Goal: Task Accomplishment & Management: Complete application form

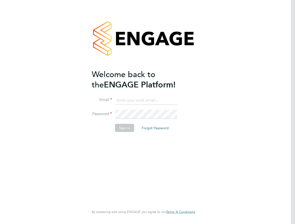
type input "[EMAIL_ADDRESS][PERSON_NAME][DOMAIN_NAME]"
click at [128, 128] on button "Sign In" at bounding box center [124, 128] width 19 height 8
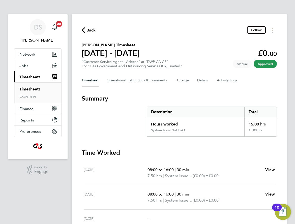
click at [33, 88] on link "Timesheets" at bounding box center [29, 89] width 21 height 5
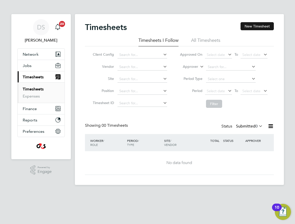
click at [249, 26] on button "New Timesheet" at bounding box center [256, 26] width 33 height 8
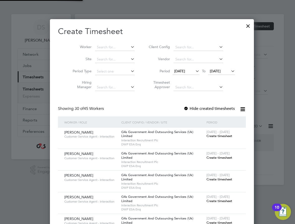
scroll to position [783, 195]
click at [107, 47] on input at bounding box center [115, 47] width 40 height 7
click at [111, 52] on li "Poa rtia Coo" at bounding box center [110, 54] width 40 height 7
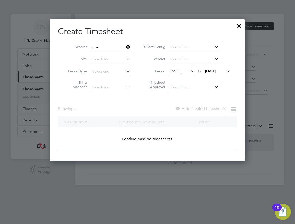
type input "Poartia Coo"
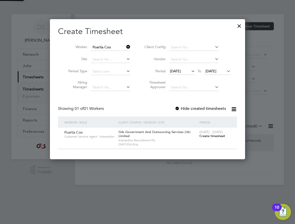
scroll to position [140, 195]
click at [173, 70] on span "[DATE]" at bounding box center [175, 71] width 11 height 5
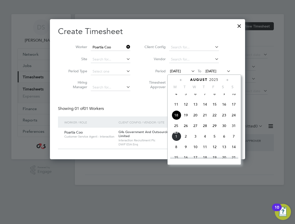
click at [177, 130] on span "25" at bounding box center [176, 126] width 10 height 10
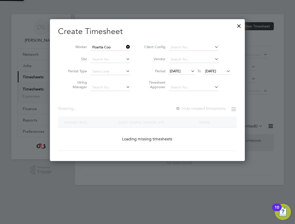
scroll to position [140, 195]
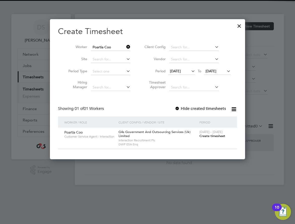
click at [191, 107] on label "Hide created timesheets" at bounding box center [199, 108] width 51 height 5
click at [206, 135] on span "Create timesheet" at bounding box center [212, 136] width 26 height 4
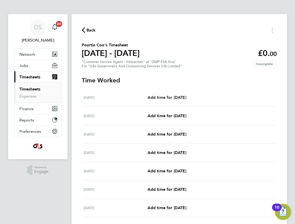
click at [165, 96] on span "Add time for [DATE]" at bounding box center [166, 97] width 39 height 5
select select "30"
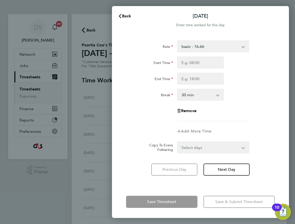
click at [207, 47] on select "basic - 16.66 x1.5 - 24.73 x2 - 32.79 Bank Holiday Sick System Issue Paid - 16.…" at bounding box center [209, 46] width 65 height 11
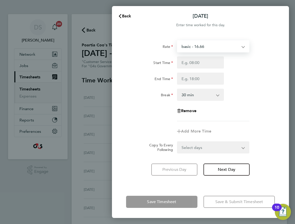
click at [267, 63] on div "Start Time" at bounding box center [200, 62] width 153 height 12
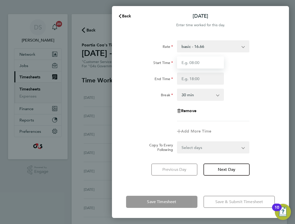
click at [201, 63] on input "Start Time" at bounding box center [200, 62] width 47 height 12
type input "09:00"
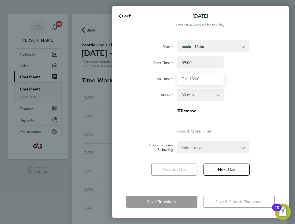
click at [194, 76] on input "End Time" at bounding box center [200, 78] width 47 height 12
type input "17:00"
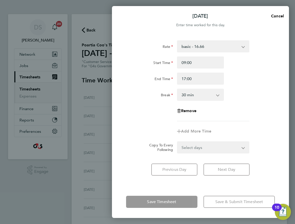
click at [224, 114] on div "Remove" at bounding box center [200, 111] width 51 height 12
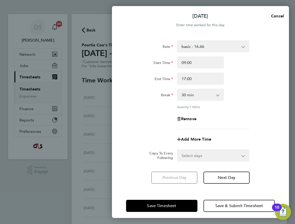
click at [211, 159] on select "Select days Day Weekday (Mon-Fri) Weekend (Sat-Sun) [DATE] [DATE] [DATE] [DATE]…" at bounding box center [210, 155] width 66 height 11
select select "WEEKDAY"
click at [177, 150] on select "Select days Day Weekday (Mon-Fri) Weekend (Sat-Sun) [DATE] [DATE] [DATE] [DATE]…" at bounding box center [210, 155] width 66 height 11
select select "[DATE]"
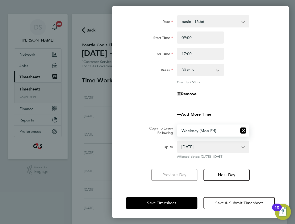
scroll to position [26, 0]
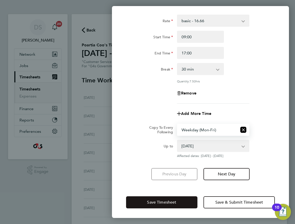
click at [171, 199] on button "Save Timesheet" at bounding box center [161, 202] width 71 height 12
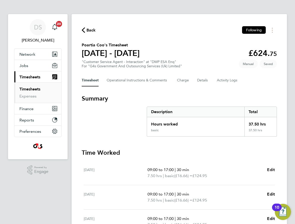
click at [274, 167] on link "Edit" at bounding box center [271, 170] width 8 height 6
select select "30"
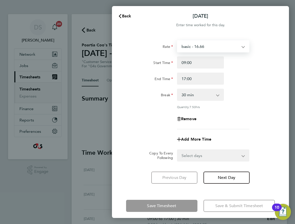
click at [189, 42] on select "basic - 16.66 x1.5 - 24.73 x2 - 32.79 Bank Holiday Sick System Issue Paid - 16.…" at bounding box center [209, 46] width 65 height 11
select select "30"
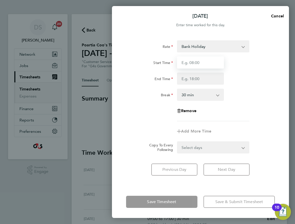
click at [193, 65] on input "Start Time" at bounding box center [200, 62] width 47 height 12
type input "09:00"
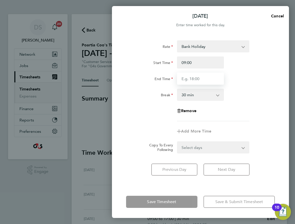
click at [191, 83] on input "End Time" at bounding box center [200, 78] width 47 height 12
type input "17:00"
click at [240, 101] on div "Rate Bank Holiday x1.5 - 24.73 x2 - 32.79 basic - 16.66 Sick System Issue Paid …" at bounding box center [200, 80] width 149 height 81
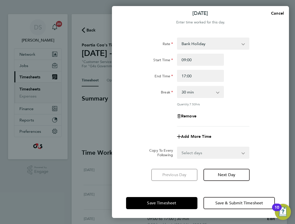
scroll to position [4, 0]
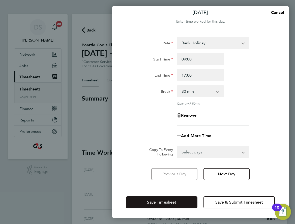
click at [184, 200] on button "Save Timesheet" at bounding box center [161, 202] width 71 height 12
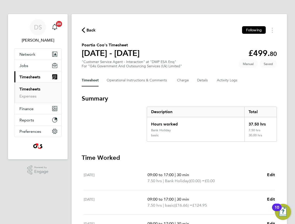
click at [36, 88] on link "Timesheets" at bounding box center [29, 89] width 21 height 5
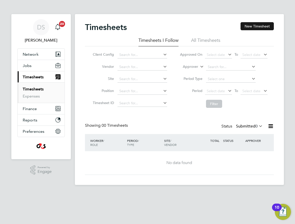
click at [252, 24] on button "New Timesheet" at bounding box center [256, 26] width 33 height 8
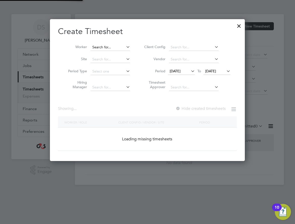
scroll to position [783, 195]
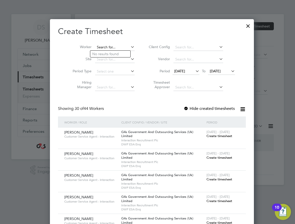
click at [102, 45] on input at bounding box center [115, 47] width 40 height 7
click at [111, 66] on li "[PERSON_NAME]" at bounding box center [110, 67] width 40 height 7
type input "[PERSON_NAME]"
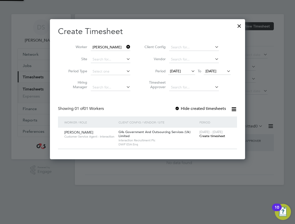
scroll to position [140, 195]
click at [175, 69] on span "[DATE]" at bounding box center [175, 71] width 11 height 5
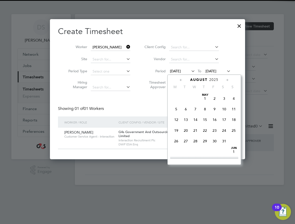
scroll to position [185, 0]
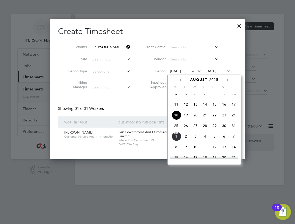
click at [174, 130] on span "25" at bounding box center [176, 126] width 10 height 10
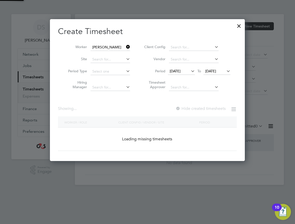
scroll to position [140, 195]
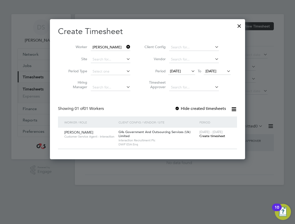
click at [206, 136] on span "Create timesheet" at bounding box center [212, 136] width 26 height 4
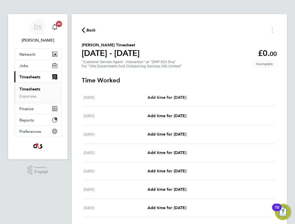
click at [172, 97] on span "Add time for [DATE]" at bounding box center [166, 97] width 39 height 5
select select "30"
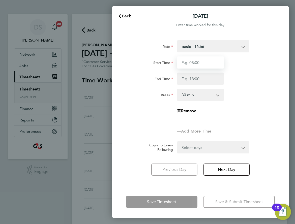
click at [196, 62] on input "Start Time" at bounding box center [200, 62] width 47 height 12
type input "09:00"
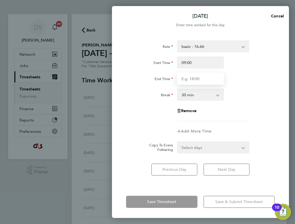
click at [194, 82] on input "End Time" at bounding box center [200, 78] width 47 height 12
type input "17:00"
click at [242, 101] on div "Rate basic - 16.66 System Issue Not Paid x1.5 - 24.73 Annual Leave x2 - 32.79 B…" at bounding box center [200, 80] width 149 height 81
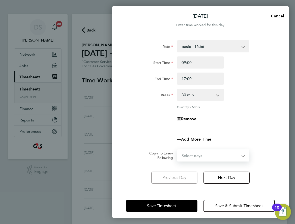
click at [217, 150] on select "Select days Day Weekday (Mon-Fri) Weekend (Sat-Sun) [DATE] [DATE] [DATE] [DATE]…" at bounding box center [210, 155] width 66 height 11
select select "WEEKDAY"
click at [177, 150] on select "Select days Day Weekday (Mon-Fri) Weekend (Sat-Sun) [DATE] [DATE] [DATE] [DATE]…" at bounding box center [210, 155] width 66 height 11
select select "[DATE]"
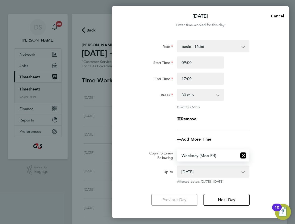
click at [266, 146] on form "Rate basic - 16.66 System Issue Not Paid x1.5 - 24.73 Annual Leave x2 - 32.79 B…" at bounding box center [200, 111] width 149 height 143
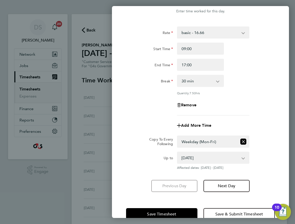
scroll to position [26, 0]
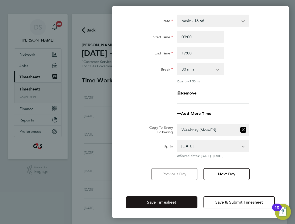
click at [176, 201] on span "Save Timesheet" at bounding box center [161, 202] width 29 height 5
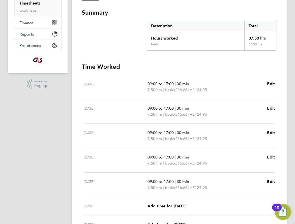
scroll to position [101, 0]
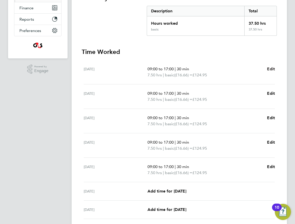
click at [270, 68] on span "Edit" at bounding box center [271, 68] width 8 height 5
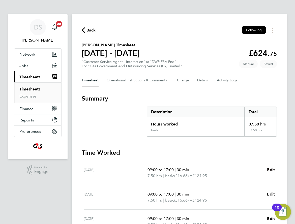
select select "30"
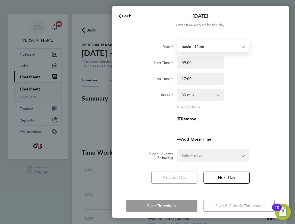
click at [193, 47] on select "basic - 16.66 System Issue Not Paid x1.5 - 24.73 Annual Leave x2 - 32.79 Bank H…" at bounding box center [209, 46] width 65 height 11
select select "30"
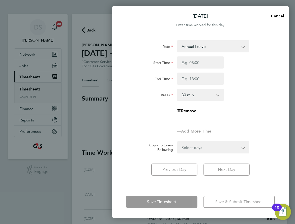
click at [200, 41] on select "Annual Leave System Issue Not Paid x1.5 - 24.73 x2 - 32.79 Bank Holiday System …" at bounding box center [209, 46] width 65 height 11
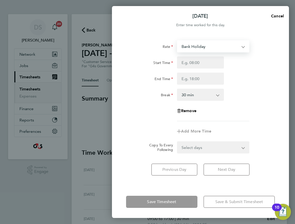
select select "30"
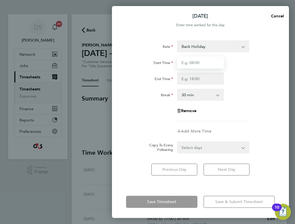
click at [195, 65] on input "Start Time" at bounding box center [200, 62] width 47 height 12
type input "09:00"
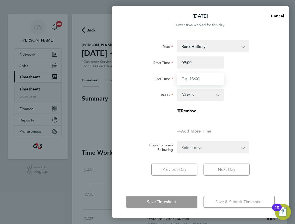
click at [192, 79] on input "End Time" at bounding box center [200, 78] width 47 height 12
type input "17:00"
click at [264, 129] on app-timesheet-line-form-group "Rate Bank Holiday System Issue Not Paid x1.5 - 24.73 Annual Leave x2 - 32.79 Sy…" at bounding box center [200, 88] width 149 height 97
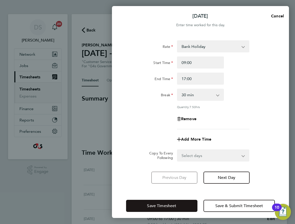
click at [175, 203] on span "Save Timesheet" at bounding box center [161, 205] width 29 height 5
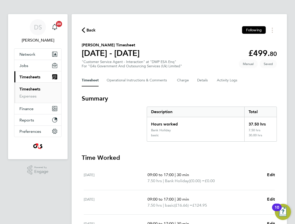
click at [93, 31] on span "Back" at bounding box center [90, 30] width 9 height 6
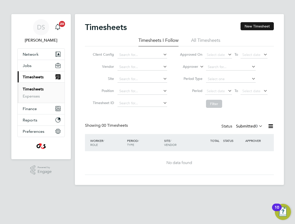
click at [260, 25] on button "New Timesheet" at bounding box center [256, 26] width 33 height 8
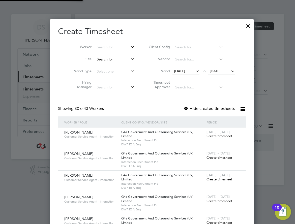
scroll to position [783, 195]
click at [109, 48] on input at bounding box center [115, 47] width 40 height 7
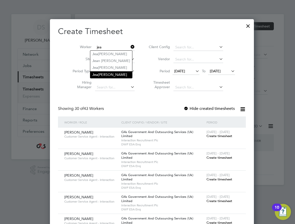
click at [115, 76] on li "Jea [PERSON_NAME]" at bounding box center [111, 74] width 42 height 7
type input "[PERSON_NAME]"
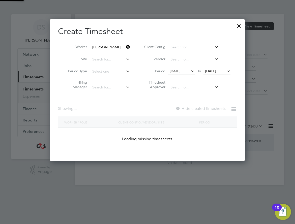
scroll to position [0, 0]
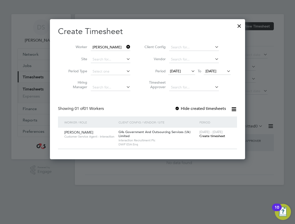
click at [180, 70] on span "[DATE]" at bounding box center [175, 71] width 11 height 5
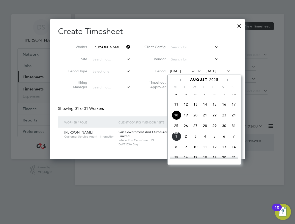
click at [174, 130] on span "25" at bounding box center [176, 126] width 10 height 10
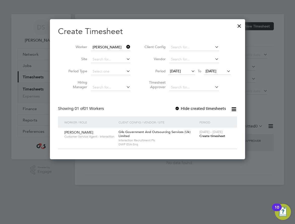
click at [209, 136] on span "Create timesheet" at bounding box center [212, 136] width 26 height 4
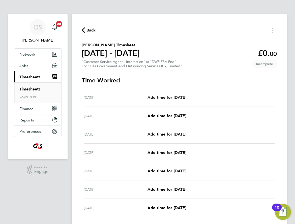
click at [176, 96] on span "Add time for [DATE]" at bounding box center [166, 97] width 39 height 5
select select "30"
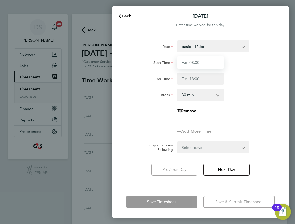
click at [196, 63] on input "Start Time" at bounding box center [200, 62] width 47 height 12
type input "09:00"
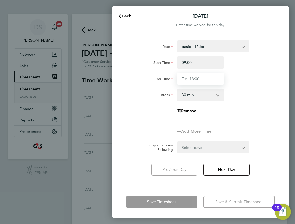
click at [190, 80] on input "End Time" at bounding box center [200, 78] width 47 height 12
type input "17:00"
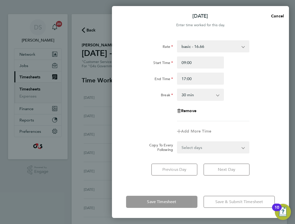
click at [244, 97] on div "Break 0 min 15 min 30 min 45 min 60 min 75 min 90 min" at bounding box center [200, 95] width 153 height 12
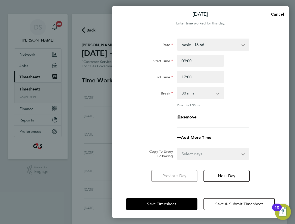
scroll to position [4, 0]
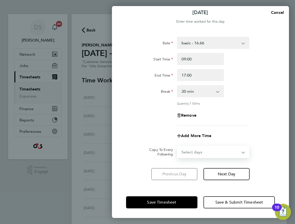
click at [212, 147] on select "Select days Day Weekday (Mon-Fri) Weekend (Sat-Sun) [DATE] [DATE] [DATE] [DATE]…" at bounding box center [210, 151] width 66 height 11
click at [206, 149] on select "Select days Day Weekday (Mon-Fri) Weekend (Sat-Sun) [DATE] [DATE] [DATE] [DATE]…" at bounding box center [210, 151] width 66 height 11
select select "WEEKDAY"
click at [177, 146] on select "Select days Day Weekday (Mon-Fri) Weekend (Sat-Sun) [DATE] [DATE] [DATE] [DATE]…" at bounding box center [210, 151] width 66 height 11
select select "[DATE]"
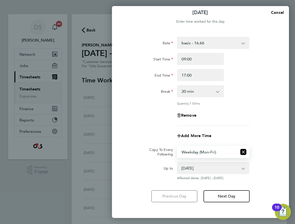
click at [275, 132] on div "Add More Time" at bounding box center [200, 136] width 153 height 12
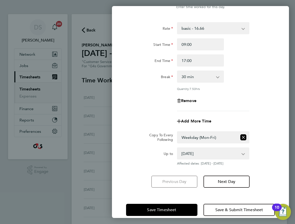
scroll to position [26, 0]
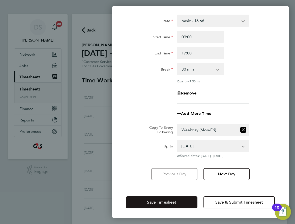
click at [170, 204] on button "Save Timesheet" at bounding box center [161, 202] width 71 height 12
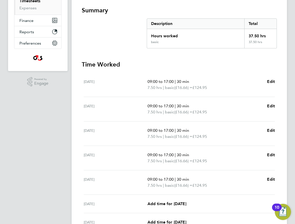
scroll to position [126, 0]
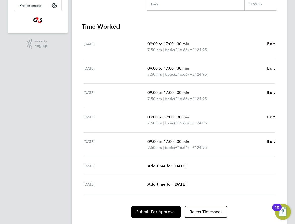
click at [268, 42] on span "Edit" at bounding box center [271, 43] width 8 height 5
select select "30"
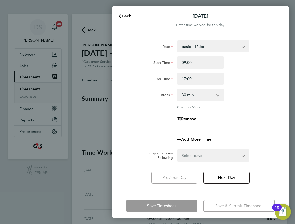
click at [202, 44] on select "basic - 16.66 Annual Leave Sick System Issue Paid - 16.66 x2 - 32.79 System Iss…" at bounding box center [209, 46] width 65 height 11
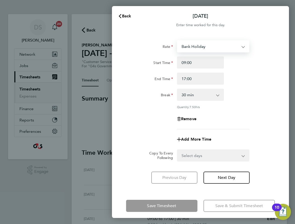
select select "30"
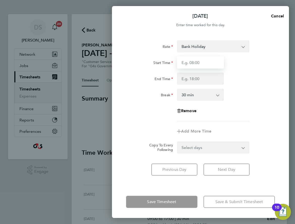
click at [196, 62] on input "Start Time" at bounding box center [200, 62] width 47 height 12
type input "09:00"
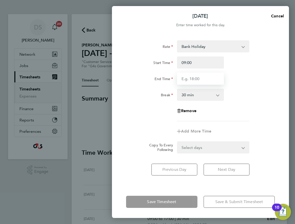
click at [190, 82] on input "End Time" at bounding box center [200, 78] width 47 height 12
type input "17:00"
click at [241, 95] on div "Break 0 min 15 min 30 min 45 min 60 min 75 min 90 min" at bounding box center [200, 95] width 153 height 12
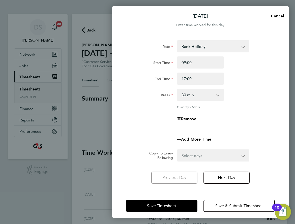
scroll to position [4, 0]
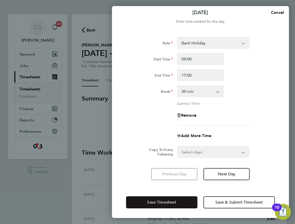
click at [173, 200] on span "Save Timesheet" at bounding box center [161, 202] width 29 height 5
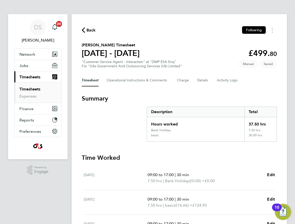
click at [122, 113] on section "Summary Description Total Hours worked 37.50 hrs Bank Holiday 7.50 hrs basic 30…" at bounding box center [179, 117] width 195 height 47
click at [90, 28] on span "Back" at bounding box center [90, 30] width 9 height 6
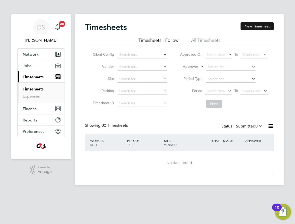
click at [249, 27] on button "New Timesheet" at bounding box center [256, 26] width 33 height 8
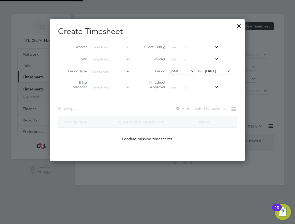
scroll to position [142, 195]
click at [103, 47] on input at bounding box center [110, 47] width 40 height 7
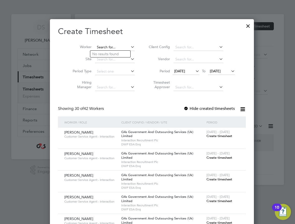
scroll to position [783, 195]
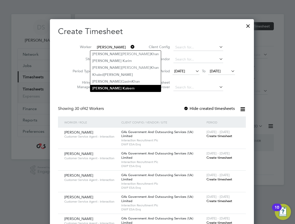
click at [116, 87] on li "[PERSON_NAME]" at bounding box center [125, 88] width 70 height 7
type input "[PERSON_NAME]"
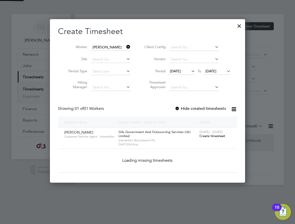
scroll to position [140, 195]
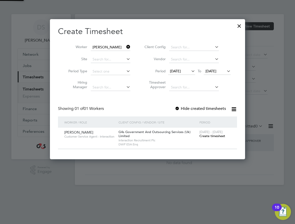
click at [179, 72] on span "[DATE]" at bounding box center [175, 71] width 11 height 5
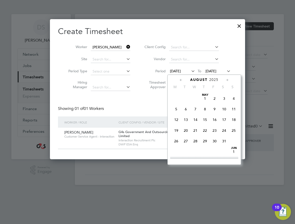
scroll to position [185, 0]
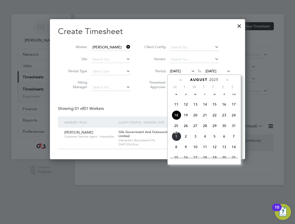
click at [178, 129] on span "25" at bounding box center [176, 126] width 10 height 10
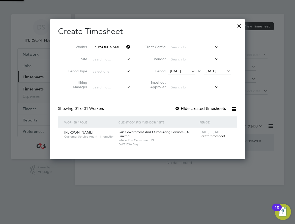
scroll to position [140, 195]
click at [209, 135] on span "Create timesheet" at bounding box center [212, 136] width 26 height 4
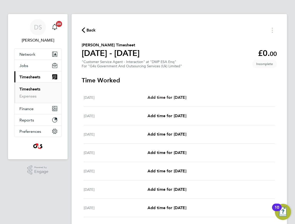
click at [165, 97] on span "Add time for [DATE]" at bounding box center [166, 97] width 39 height 5
select select "30"
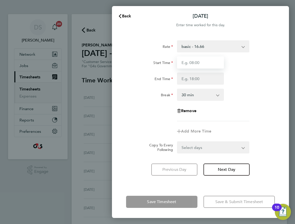
click at [196, 65] on input "Start Time" at bounding box center [200, 62] width 47 height 12
type input "09:00"
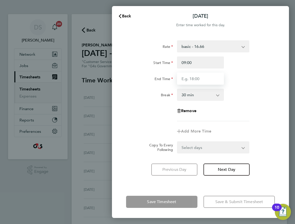
click at [193, 83] on input "End Time" at bounding box center [200, 78] width 47 height 12
type input "17:00"
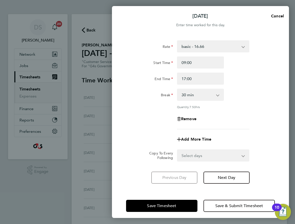
click at [254, 93] on div "Break 0 min 15 min 30 min 45 min 60 min 75 min 90 min" at bounding box center [200, 95] width 153 height 12
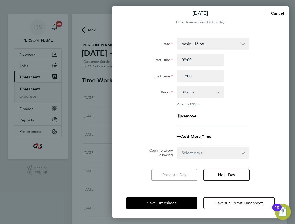
scroll to position [4, 0]
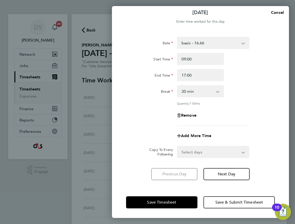
click at [215, 147] on select "Select days Day Weekday (Mon-Fri) Weekend (Sat-Sun) [DATE] [DATE] [DATE] [DATE]…" at bounding box center [210, 151] width 66 height 11
select select "WEEKDAY"
click at [177, 146] on select "Select days Day Weekday (Mon-Fri) Weekend (Sat-Sun) [DATE] [DATE] [DATE] [DATE]…" at bounding box center [210, 151] width 66 height 11
select select "[DATE]"
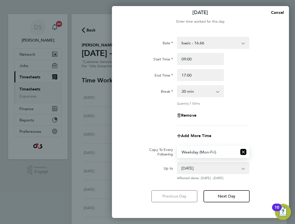
click at [279, 134] on div "Rate basic - 16.66 Sick Annual Leave x2 - 32.79 Bank Holiday System Issue Not P…" at bounding box center [200, 119] width 177 height 177
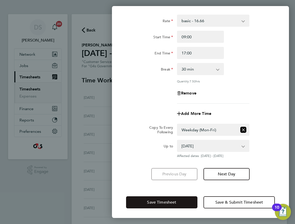
click at [176, 200] on button "Save Timesheet" at bounding box center [161, 202] width 71 height 12
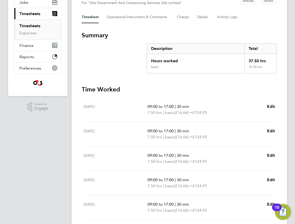
scroll to position [76, 0]
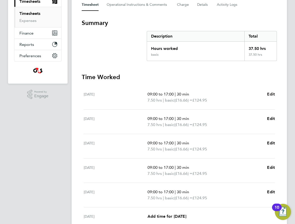
click at [272, 94] on span "Edit" at bounding box center [271, 94] width 8 height 5
select select "30"
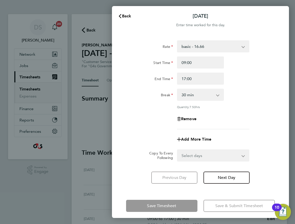
click at [199, 44] on select "basic - 16.66 Sick Annual Leave x2 - 32.79 Bank Holiday System Issue Not Paid x…" at bounding box center [209, 46] width 65 height 11
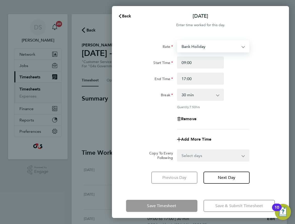
select select "30"
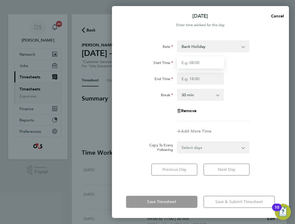
click at [191, 63] on input "Start Time" at bounding box center [200, 62] width 47 height 12
type input "09:00"
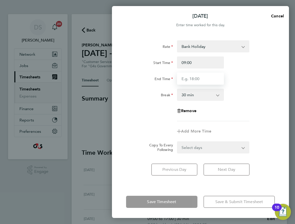
click at [190, 79] on input "End Time" at bounding box center [200, 78] width 47 height 12
type input "17:00"
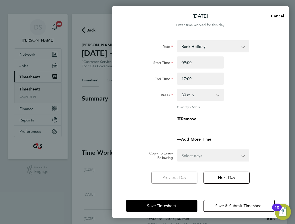
click at [247, 96] on div "Break 0 min 15 min 30 min 45 min 60 min 75 min 90 min" at bounding box center [200, 95] width 153 height 12
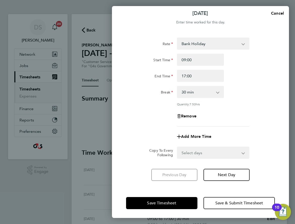
scroll to position [4, 0]
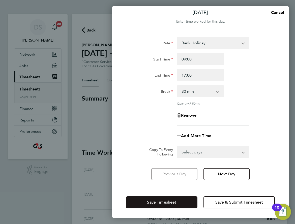
click at [181, 200] on button "Save Timesheet" at bounding box center [161, 202] width 71 height 12
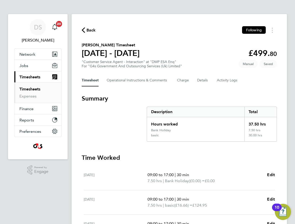
click at [91, 31] on span "Back" at bounding box center [90, 30] width 9 height 6
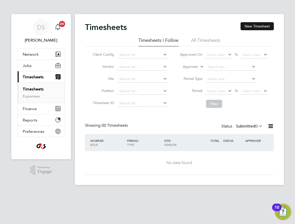
click at [252, 23] on button "New Timesheet" at bounding box center [256, 26] width 33 height 8
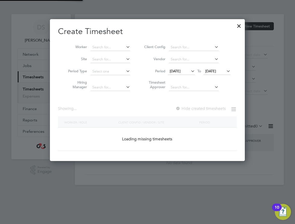
scroll to position [783, 195]
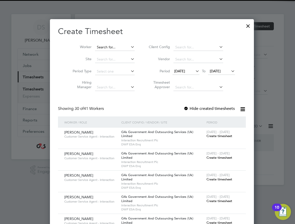
click at [102, 45] on input at bounding box center [115, 47] width 40 height 7
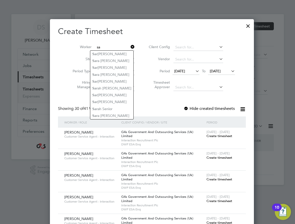
type input "s"
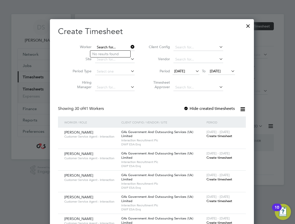
type input "n"
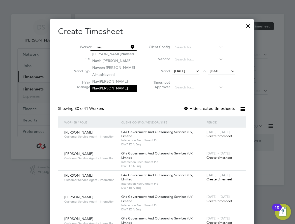
click at [107, 87] on li "Nav jot Kaur" at bounding box center [113, 88] width 47 height 7
type input "[PERSON_NAME]"
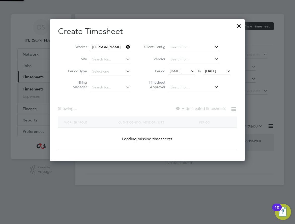
scroll to position [140, 195]
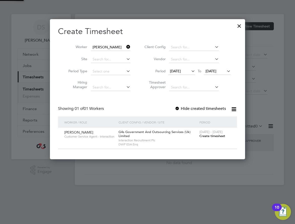
click at [180, 72] on span "[DATE]" at bounding box center [175, 71] width 11 height 5
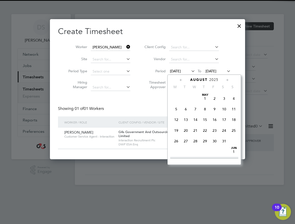
scroll to position [185, 0]
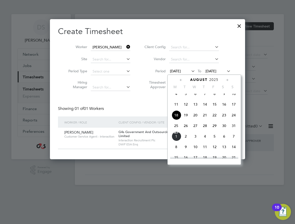
click at [175, 129] on span "25" at bounding box center [176, 126] width 10 height 10
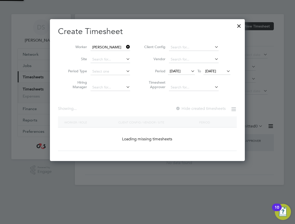
scroll to position [140, 195]
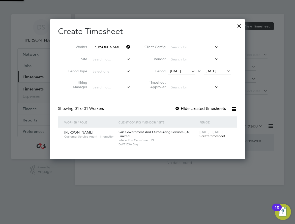
click at [198, 108] on label "Hide created timesheets" at bounding box center [199, 108] width 51 height 5
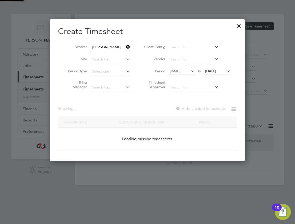
scroll to position [3, 3]
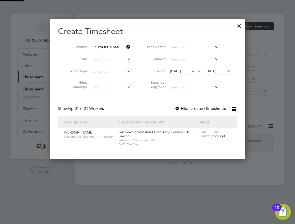
click at [209, 135] on span "Create timesheet" at bounding box center [212, 136] width 26 height 4
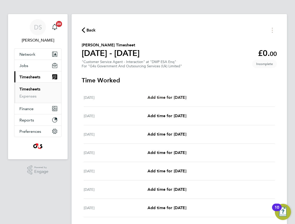
click at [166, 99] on span "Add time for [DATE]" at bounding box center [166, 97] width 39 height 5
select select "30"
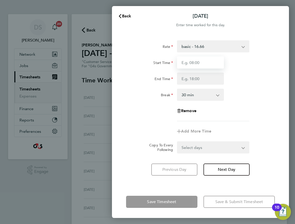
click at [199, 62] on input "Start Time" at bounding box center [200, 62] width 47 height 12
type input "09:00"
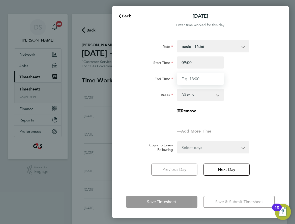
click at [196, 81] on input "End Time" at bounding box center [200, 78] width 47 height 12
type input "17:00"
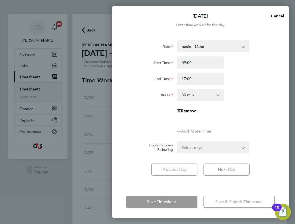
click at [232, 120] on div "Rate basic - 16.66 x1.5 - 24.73 System Issue Not Paid System Issue Paid - 16.66…" at bounding box center [200, 80] width 149 height 81
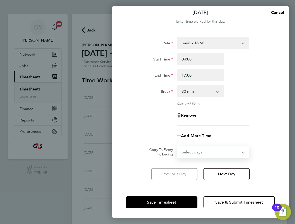
click at [205, 150] on select "Select days Day Weekday (Mon-Fri) Weekend (Sat-Sun) [DATE] [DATE] [DATE] [DATE]…" at bounding box center [210, 151] width 66 height 11
click at [195, 153] on select "Select days Day Weekday (Mon-Fri) Weekend (Sat-Sun) [DATE] [DATE] [DATE] [DATE]…" at bounding box center [210, 151] width 66 height 11
select select "WEEKDAY"
click at [177, 146] on select "Select days Day Weekday (Mon-Fri) Weekend (Sat-Sun) [DATE] [DATE] [DATE] [DATE]…" at bounding box center [210, 151] width 66 height 11
select select "[DATE]"
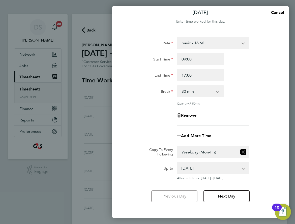
click at [262, 137] on div "Add More Time" at bounding box center [200, 136] width 153 height 12
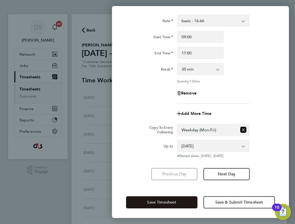
click at [173, 203] on span "Save Timesheet" at bounding box center [161, 202] width 29 height 5
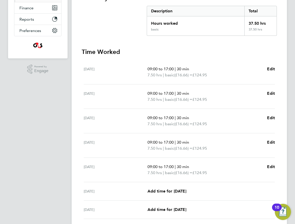
click at [266, 70] on div "09:00 to 17:00 | 30 min 7.50 hrs | basic (£16.66) = £124.95 Edit" at bounding box center [210, 72] width 127 height 12
click at [270, 68] on span "Edit" at bounding box center [271, 68] width 8 height 5
select select "30"
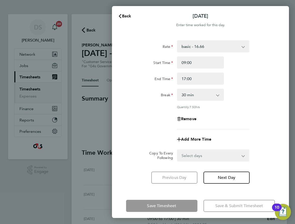
click at [214, 45] on select "basic - 16.66 x1.5 - 24.73 System Issue Not Paid System Issue Paid - 16.66 Bank…" at bounding box center [209, 46] width 65 height 11
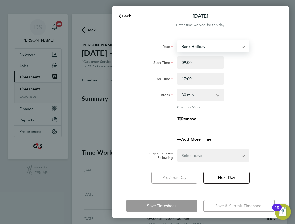
select select "30"
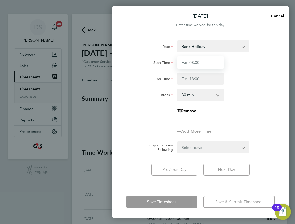
click at [192, 62] on input "Start Time" at bounding box center [200, 62] width 47 height 12
type input "09:00"
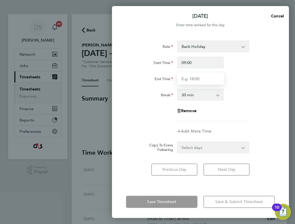
click at [192, 79] on input "End Time" at bounding box center [200, 78] width 47 height 12
type input "17:00"
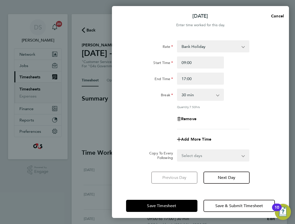
click at [244, 97] on div "Break 0 min 15 min 30 min 45 min 60 min 75 min 90 min" at bounding box center [200, 95] width 153 height 12
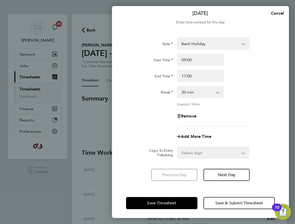
scroll to position [4, 0]
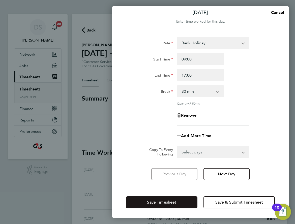
click at [168, 200] on span "Save Timesheet" at bounding box center [161, 202] width 29 height 5
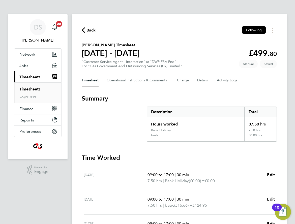
click at [89, 31] on span "Back" at bounding box center [90, 30] width 9 height 6
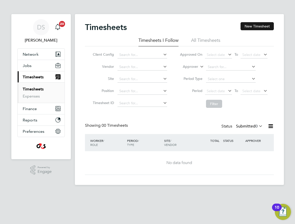
click at [254, 26] on button "New Timesheet" at bounding box center [256, 26] width 33 height 8
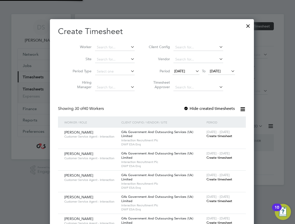
scroll to position [3, 3]
click at [106, 45] on input at bounding box center [115, 47] width 40 height 7
click at [112, 59] on li "[PERSON_NAME]" at bounding box center [111, 60] width 43 height 7
type input "[PERSON_NAME]"
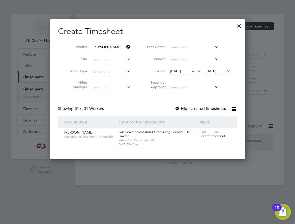
click at [180, 73] on span "[DATE]" at bounding box center [175, 71] width 11 height 5
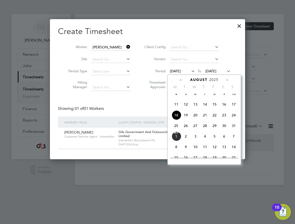
click at [175, 130] on span "25" at bounding box center [176, 126] width 10 height 10
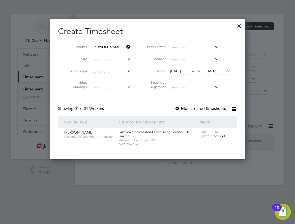
click at [211, 135] on span "Create timesheet" at bounding box center [212, 136] width 26 height 4
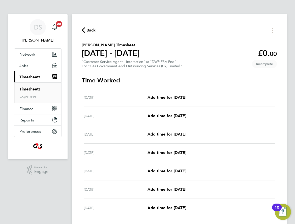
click at [33, 89] on link "Timesheets" at bounding box center [29, 89] width 21 height 5
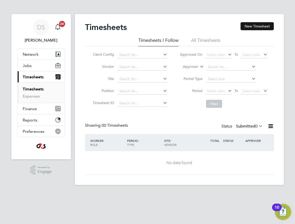
click at [253, 25] on button "New Timesheet" at bounding box center [256, 26] width 33 height 8
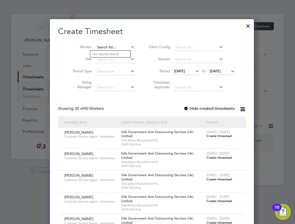
click at [119, 46] on input at bounding box center [115, 47] width 40 height 7
click at [120, 53] on li "[PERSON_NAME]" at bounding box center [112, 54] width 44 height 7
type input "[PERSON_NAME]"
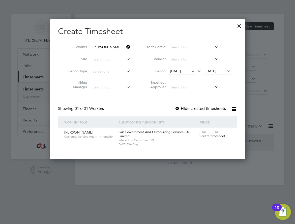
click at [176, 69] on span "[DATE]" at bounding box center [175, 71] width 11 height 5
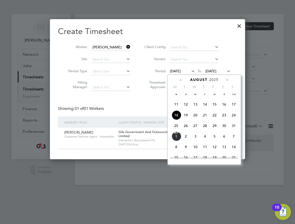
click at [177, 129] on span "25" at bounding box center [176, 126] width 10 height 10
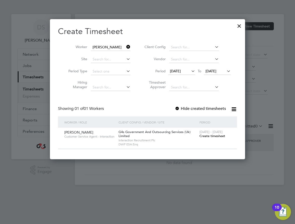
click at [207, 135] on span "Create timesheet" at bounding box center [212, 136] width 26 height 4
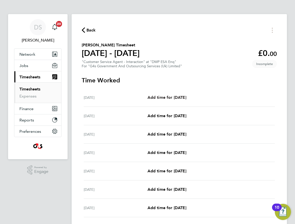
click at [168, 100] on link "Add time for [DATE]" at bounding box center [166, 97] width 39 height 6
select select "30"
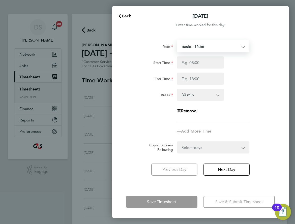
click at [201, 48] on select "basic - 16.66 x1.5 - 24.73 x2 - 32.79 System Issue Not Paid Annual Leave Sick B…" at bounding box center [209, 46] width 65 height 11
click at [207, 46] on select "basic - 16.66 x1.5 - 24.73 x2 - 32.79 System Issue Not Paid Annual Leave Sick B…" at bounding box center [209, 46] width 65 height 11
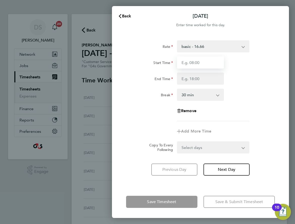
click at [203, 64] on input "Start Time" at bounding box center [200, 62] width 47 height 12
type input "09:00"
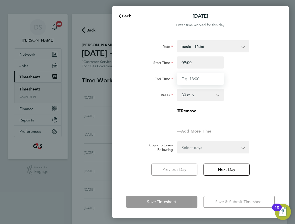
drag, startPoint x: 198, startPoint y: 80, endPoint x: 200, endPoint y: 84, distance: 4.7
click at [198, 80] on input "End Time" at bounding box center [200, 78] width 47 height 12
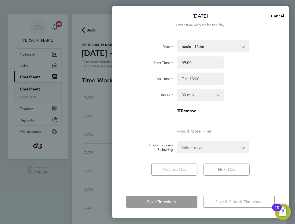
click at [255, 107] on div "Remove" at bounding box center [200, 111] width 153 height 12
click at [194, 78] on input "End Time" at bounding box center [200, 78] width 47 height 12
type input "17:00"
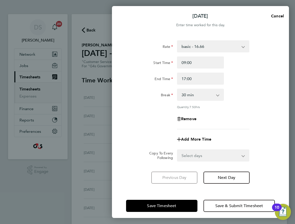
click at [248, 93] on div "Break 0 min 15 min 30 min 45 min 60 min 75 min 90 min" at bounding box center [200, 95] width 153 height 12
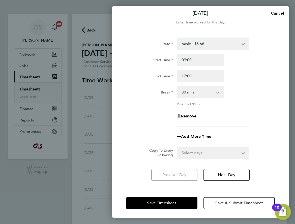
scroll to position [4, 0]
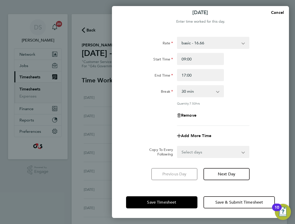
click at [214, 153] on select "Select days Day Weekday (Mon-Fri) Weekend (Sat-Sun) [DATE] [DATE] [DATE] [DATE]…" at bounding box center [210, 151] width 66 height 11
select select "WEEKDAY"
click at [177, 146] on select "Select days Day Weekday (Mon-Fri) Weekend (Sat-Sun) [DATE] [DATE] [DATE] [DATE]…" at bounding box center [210, 151] width 66 height 11
select select "[DATE]"
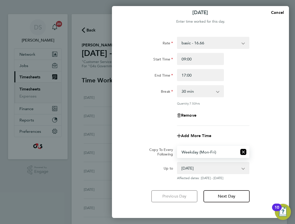
click at [261, 117] on div "Remove" at bounding box center [200, 115] width 153 height 12
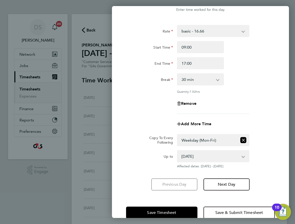
scroll to position [26, 0]
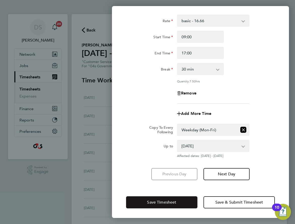
click at [172, 201] on span "Save Timesheet" at bounding box center [161, 202] width 29 height 5
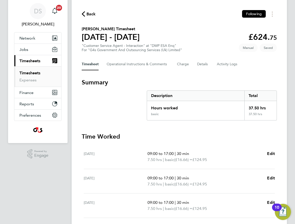
scroll to position [25, 0]
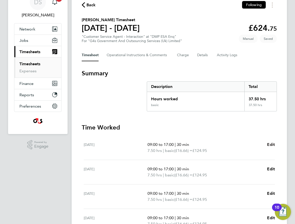
click at [271, 145] on span "Edit" at bounding box center [271, 144] width 8 height 5
select select "30"
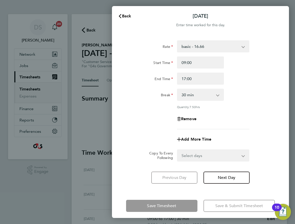
click at [201, 45] on select "basic - 16.66 x1.5 - 24.73 x2 - 32.79 System Issue Not Paid Annual Leave Sick B…" at bounding box center [209, 46] width 65 height 11
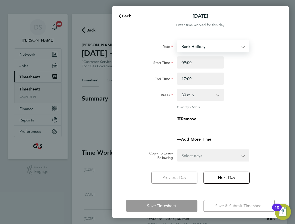
select select "30"
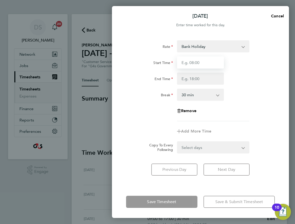
click at [189, 62] on input "Start Time" at bounding box center [200, 62] width 47 height 12
type input "09:00"
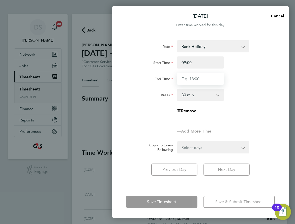
click at [193, 79] on input "End Time" at bounding box center [200, 78] width 47 height 12
type input "17:00"
click at [250, 98] on div "Break 0 min 15 min 30 min 45 min 60 min 75 min 90 min" at bounding box center [200, 95] width 153 height 12
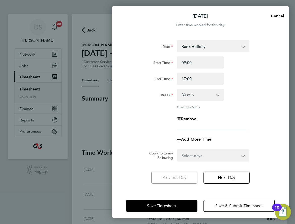
scroll to position [4, 0]
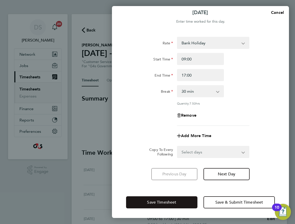
click at [173, 206] on button "Save Timesheet" at bounding box center [161, 202] width 71 height 12
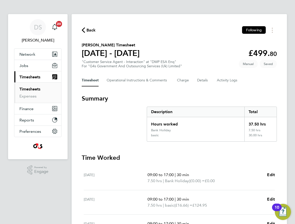
click at [85, 28] on span "Back" at bounding box center [89, 29] width 14 height 5
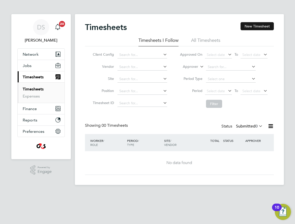
click at [246, 25] on button "New Timesheet" at bounding box center [256, 26] width 33 height 8
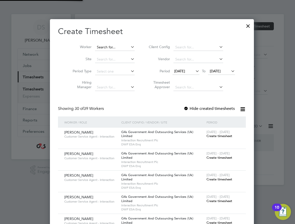
scroll to position [3, 3]
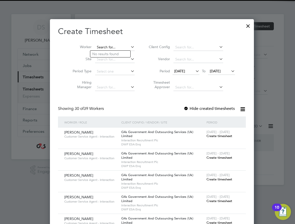
click at [101, 48] on input at bounding box center [115, 47] width 40 height 7
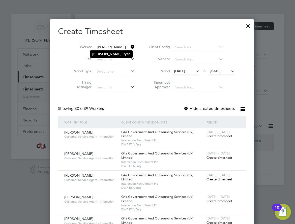
click at [107, 51] on li "[PERSON_NAME] an" at bounding box center [111, 54] width 42 height 7
type input "[PERSON_NAME]"
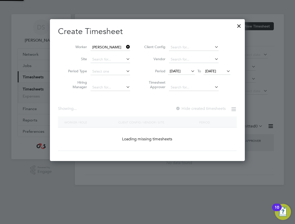
scroll to position [140, 195]
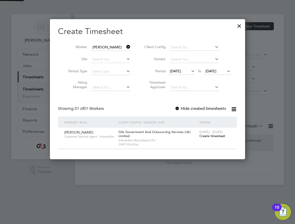
click at [179, 71] on span "[DATE]" at bounding box center [175, 71] width 11 height 5
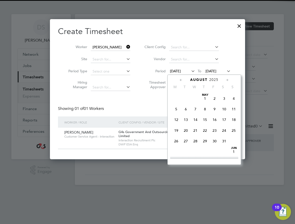
scroll to position [185, 0]
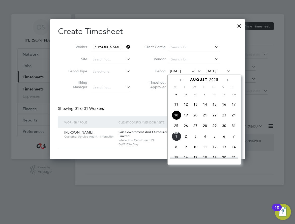
click at [176, 129] on span "25" at bounding box center [176, 126] width 10 height 10
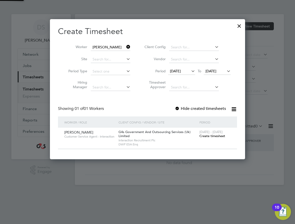
scroll to position [140, 195]
click at [192, 109] on label "Hide created timesheets" at bounding box center [199, 108] width 51 height 5
click at [206, 135] on span "Create timesheet" at bounding box center [212, 136] width 26 height 4
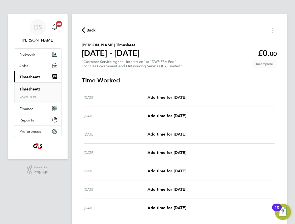
click at [178, 96] on span "Add time for [DATE]" at bounding box center [166, 97] width 39 height 5
select select "30"
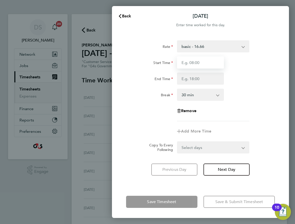
click at [193, 66] on input "Start Time" at bounding box center [200, 62] width 47 height 12
type input "09:00"
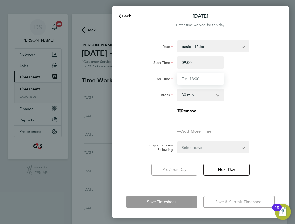
click at [191, 79] on input "End Time" at bounding box center [200, 78] width 47 height 12
type input "17:00"
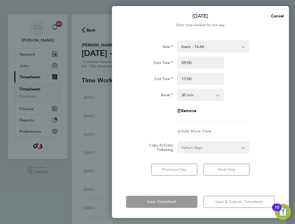
click at [270, 89] on div "Break 0 min 15 min 30 min 45 min 60 min 75 min 90 min" at bounding box center [200, 95] width 153 height 12
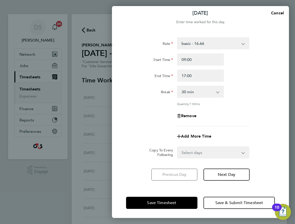
scroll to position [4, 0]
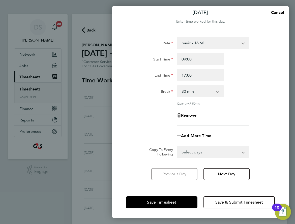
click at [197, 153] on select "Select days Day Weekday (Mon-Fri) Weekend (Sat-Sun) [DATE] [DATE] [DATE] [DATE]…" at bounding box center [210, 151] width 66 height 11
click at [198, 151] on select "Select days Day Weekday (Mon-Fri) Weekend (Sat-Sun) [DATE] [DATE] [DATE] [DATE]…" at bounding box center [210, 151] width 66 height 11
select select "WEEKDAY"
click at [177, 146] on select "Select days Day Weekday (Mon-Fri) Weekend (Sat-Sun) [DATE] [DATE] [DATE] [DATE]…" at bounding box center [210, 151] width 66 height 11
select select "[DATE]"
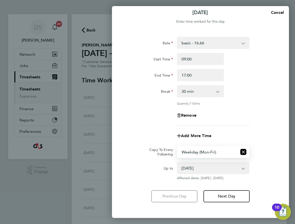
click at [283, 139] on div "Rate basic - 16.66 Sick x2 - 32.79 Bank Holiday Annual Leave x1.5 - 24.73 Syste…" at bounding box center [200, 119] width 177 height 177
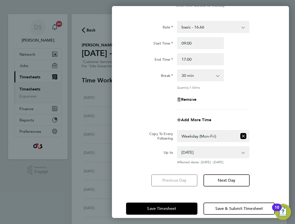
scroll to position [26, 0]
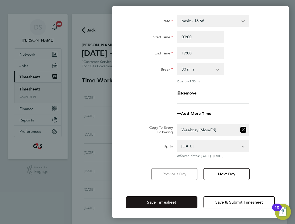
click at [169, 200] on span "Save Timesheet" at bounding box center [161, 202] width 29 height 5
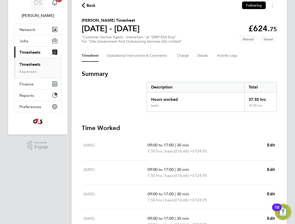
scroll to position [101, 0]
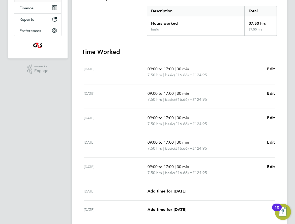
click at [268, 69] on span "Edit" at bounding box center [271, 68] width 8 height 5
select select "30"
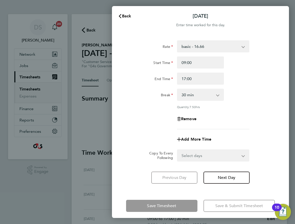
click at [204, 44] on select "basic - 16.66 Sick x2 - 32.79 Bank Holiday Annual Leave x1.5 - 24.73 System Iss…" at bounding box center [209, 46] width 65 height 11
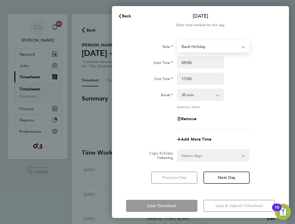
select select "30"
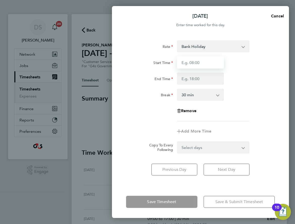
click at [188, 61] on input "Start Time" at bounding box center [200, 62] width 47 height 12
type input "09:00"
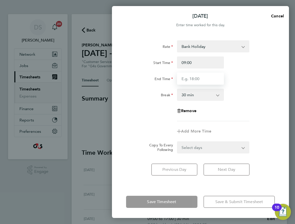
click at [192, 77] on input "End Time" at bounding box center [200, 78] width 47 height 12
type input "17:00"
click at [244, 90] on div "Break 0 min 15 min 30 min 45 min 60 min 75 min 90 min" at bounding box center [200, 95] width 153 height 12
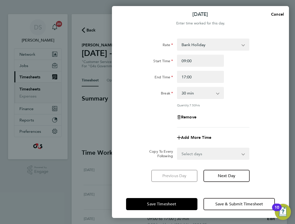
scroll to position [4, 0]
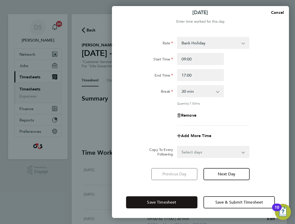
click at [168, 199] on button "Save Timesheet" at bounding box center [161, 202] width 71 height 12
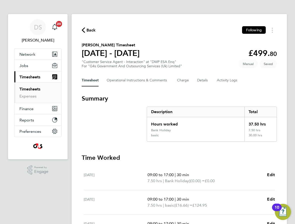
click at [37, 89] on link "Timesheets" at bounding box center [29, 89] width 21 height 5
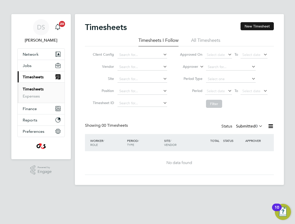
click at [260, 24] on button "New Timesheet" at bounding box center [256, 26] width 33 height 8
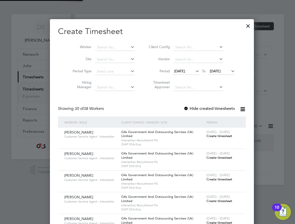
scroll to position [783, 195]
click at [106, 49] on input at bounding box center [115, 47] width 40 height 7
type input "j"
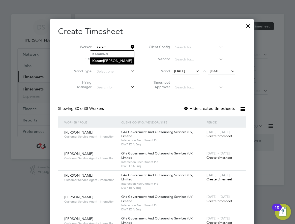
click at [112, 61] on li "Karam git Randhawa" at bounding box center [112, 60] width 44 height 7
type input "[PERSON_NAME]"
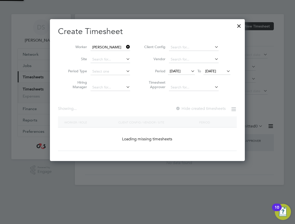
scroll to position [140, 195]
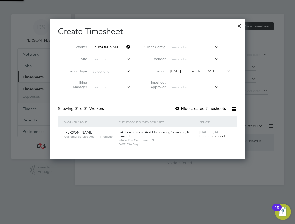
click at [175, 70] on span "[DATE]" at bounding box center [175, 71] width 11 height 5
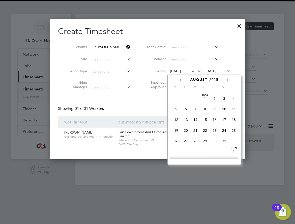
scroll to position [185, 0]
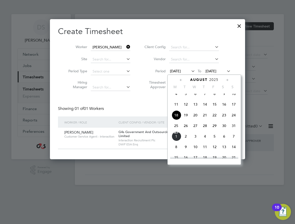
click at [176, 130] on span "25" at bounding box center [176, 126] width 10 height 10
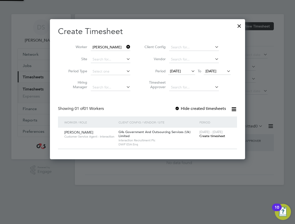
click at [188, 108] on label "Hide created timesheets" at bounding box center [199, 108] width 51 height 5
click at [212, 134] on span "Create timesheet" at bounding box center [212, 136] width 26 height 4
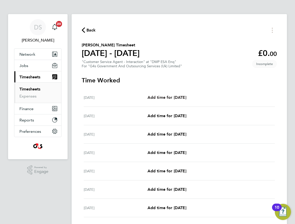
click at [169, 96] on span "Add time for [DATE]" at bounding box center [166, 97] width 39 height 5
select select "30"
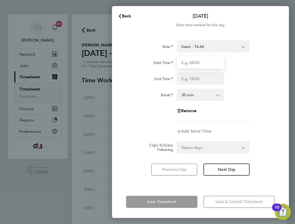
click at [197, 64] on input "Start Time" at bounding box center [200, 62] width 47 height 12
type input "09:00"
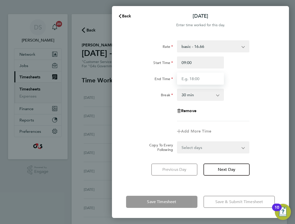
click at [186, 83] on input "End Time" at bounding box center [200, 78] width 47 height 12
type input "17:00"
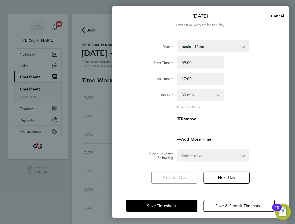
click at [233, 98] on div "Break 0 min 15 min 30 min 45 min 60 min 75 min 90 min" at bounding box center [200, 95] width 153 height 12
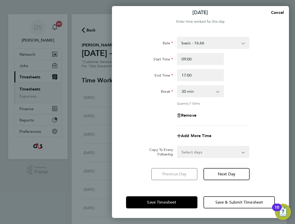
click at [202, 156] on select "Select days Day Weekday (Mon-Fri) Weekend (Sat-Sun) [DATE] [DATE] [DATE] [DATE]…" at bounding box center [210, 151] width 66 height 11
click at [199, 151] on select "Select days Day Weekday (Mon-Fri) Weekend (Sat-Sun) [DATE] [DATE] [DATE] [DATE]…" at bounding box center [210, 151] width 66 height 11
select select "WEEKDAY"
click at [177, 146] on select "Select days Day Weekday (Mon-Fri) Weekend (Sat-Sun) [DATE] [DATE] [DATE] [DATE]…" at bounding box center [210, 151] width 66 height 11
select select "[DATE]"
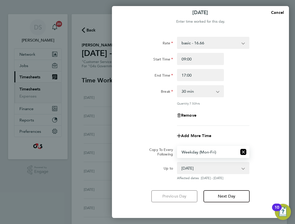
click at [257, 145] on form "Rate basic - 16.66 Annual Leave System Issue Paid - 16.66 x1.5 - 24.73 Bank Hol…" at bounding box center [200, 108] width 149 height 143
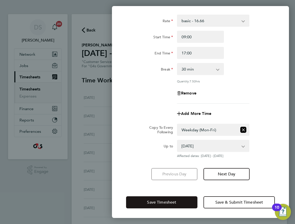
click at [169, 205] on button "Save Timesheet" at bounding box center [161, 202] width 71 height 12
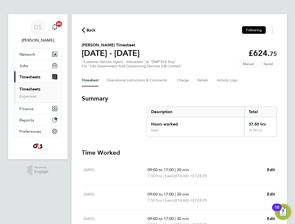
click at [272, 166] on div "[DATE] 09:00 to 17:00 | 30 min 7.50 hrs | basic (£16.66) = £124.95 Edit" at bounding box center [179, 173] width 191 height 24
click at [272, 168] on span "Edit" at bounding box center [271, 169] width 8 height 5
select select "30"
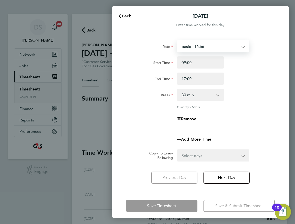
click at [196, 48] on select "basic - 16.66 Annual Leave System Issue Paid - 16.66 x1.5 - 24.73 Bank Holiday …" at bounding box center [209, 46] width 65 height 11
select select "30"
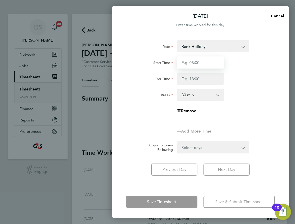
click at [192, 64] on input "Start Time" at bounding box center [200, 62] width 47 height 12
type input "09:00"
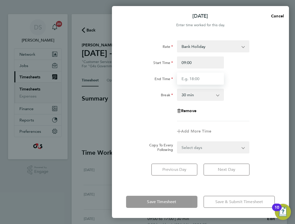
click at [189, 77] on input "End Time" at bounding box center [200, 78] width 47 height 12
type input "17:00"
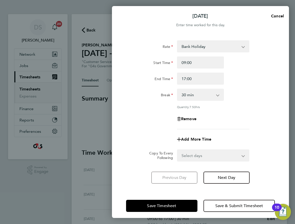
click at [247, 96] on div "Break 0 min 15 min 30 min 45 min 60 min 75 min 90 min" at bounding box center [200, 95] width 153 height 12
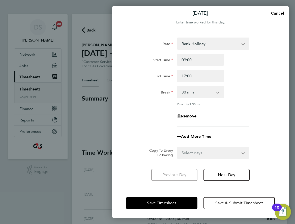
scroll to position [4, 0]
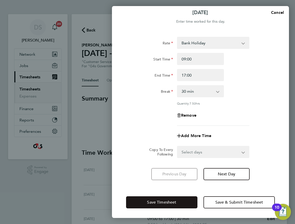
click at [178, 197] on button "Save Timesheet" at bounding box center [161, 202] width 71 height 12
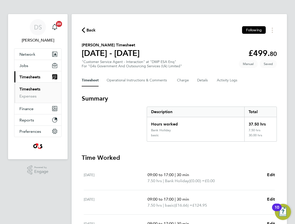
click at [38, 88] on link "Timesheets" at bounding box center [29, 89] width 21 height 5
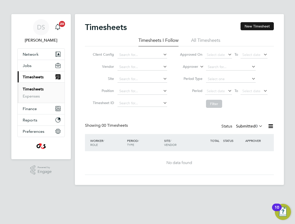
click at [252, 26] on button "New Timesheet" at bounding box center [256, 26] width 33 height 8
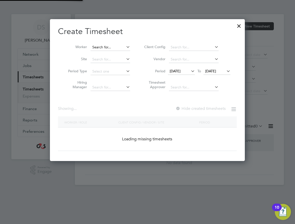
scroll to position [783, 195]
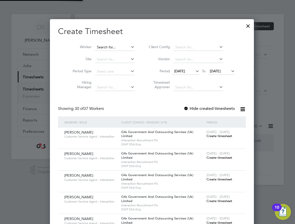
click at [103, 47] on input at bounding box center [115, 47] width 40 height 7
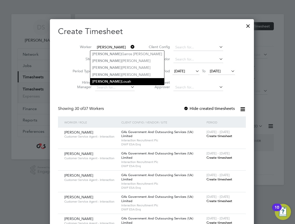
click at [111, 82] on li "[PERSON_NAME]" at bounding box center [127, 81] width 74 height 7
type input "[PERSON_NAME]"
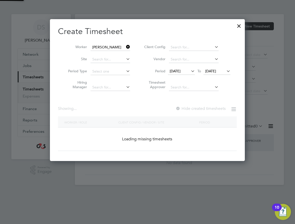
scroll to position [140, 195]
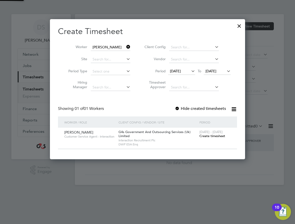
click at [177, 71] on span "[DATE]" at bounding box center [175, 71] width 11 height 5
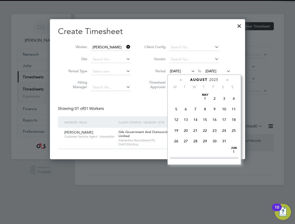
scroll to position [185, 0]
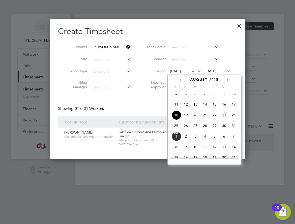
click at [175, 130] on span "25" at bounding box center [176, 126] width 10 height 10
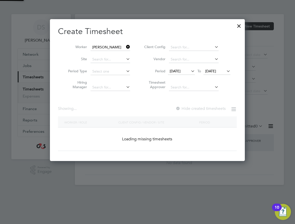
scroll to position [140, 195]
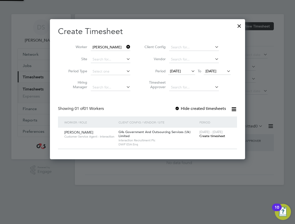
click at [190, 105] on div "Create Timesheet Worker [PERSON_NAME] Site Period Type Hiring Manager Client Co…" at bounding box center [147, 87] width 179 height 123
click at [211, 137] on span "Create timesheet" at bounding box center [212, 136] width 26 height 4
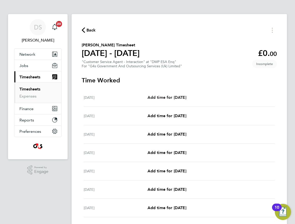
click at [169, 94] on link "Add time for [DATE]" at bounding box center [166, 97] width 39 height 6
select select "30"
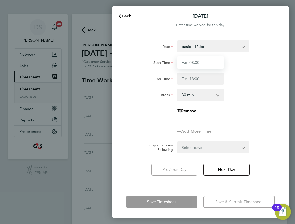
click at [199, 62] on input "Start Time" at bounding box center [200, 62] width 47 height 12
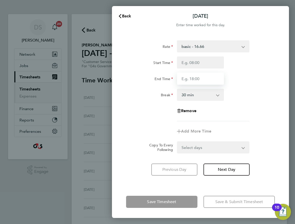
click at [193, 82] on input "End Time" at bounding box center [200, 78] width 47 height 12
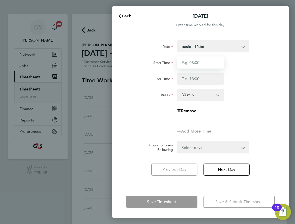
click at [196, 63] on input "Start Time" at bounding box center [200, 62] width 47 height 12
type input "09:00"
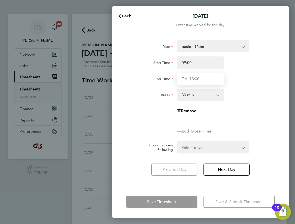
click at [191, 79] on input "End Time" at bounding box center [200, 78] width 47 height 12
type input "17:00"
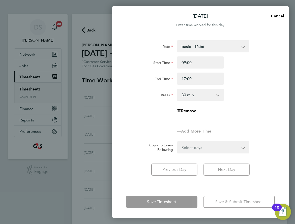
click at [245, 100] on div "Break 0 min 15 min 30 min 45 min 60 min 75 min 90 min" at bounding box center [200, 95] width 153 height 12
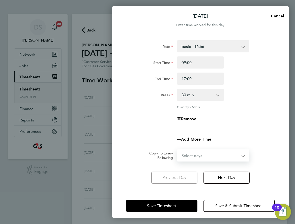
click at [208, 153] on select "Select days Day Weekday (Mon-Fri) Weekend (Sat-Sun) [DATE] [DATE] [DATE] [DATE]…" at bounding box center [210, 155] width 66 height 11
select select "WEEKDAY"
click at [177, 150] on select "Select days Day Weekday (Mon-Fri) Weekend (Sat-Sun) [DATE] [DATE] [DATE] [DATE]…" at bounding box center [210, 155] width 66 height 11
select select "[DATE]"
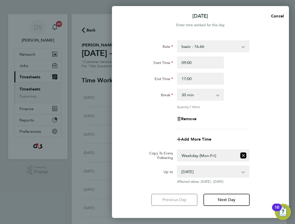
click at [261, 143] on div "Add More Time" at bounding box center [200, 139] width 153 height 12
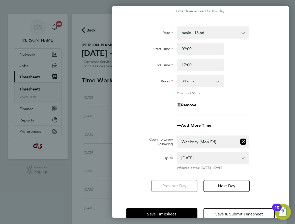
scroll to position [26, 0]
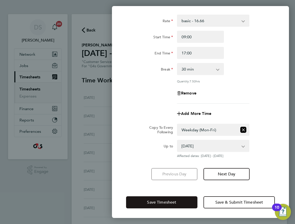
click at [170, 200] on span "Save Timesheet" at bounding box center [161, 202] width 29 height 5
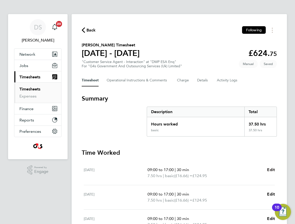
click at [270, 167] on link "Edit" at bounding box center [271, 170] width 8 height 6
select select "30"
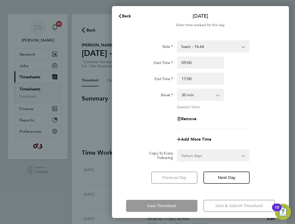
click at [202, 42] on select "basic - 16.66 Annual Leave Sick Bank Holiday System Issue Not Paid System Issue…" at bounding box center [209, 46] width 65 height 11
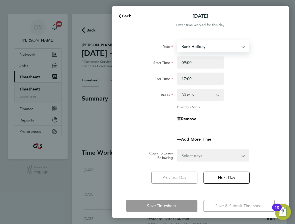
select select "30"
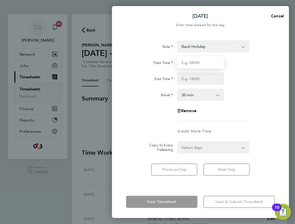
click at [193, 63] on input "Start Time" at bounding box center [200, 62] width 47 height 12
type input "09:00"
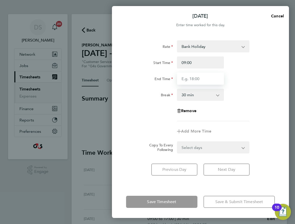
click at [190, 80] on input "End Time" at bounding box center [200, 78] width 47 height 12
click at [249, 108] on div "Remove" at bounding box center [200, 111] width 153 height 12
click at [203, 77] on input "End Time" at bounding box center [200, 78] width 47 height 12
type input "17:00"
click at [260, 86] on div "Rate Bank Holiday basic - 16.66 Annual Leave Sick System Issue Not Paid System …" at bounding box center [200, 80] width 149 height 81
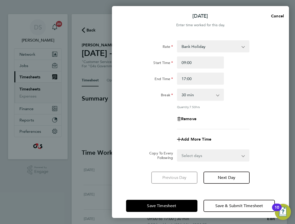
scroll to position [4, 0]
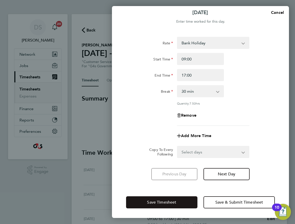
click at [182, 204] on button "Save Timesheet" at bounding box center [161, 202] width 71 height 12
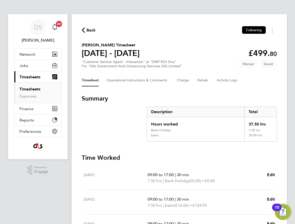
click at [31, 87] on link "Timesheets" at bounding box center [29, 89] width 21 height 5
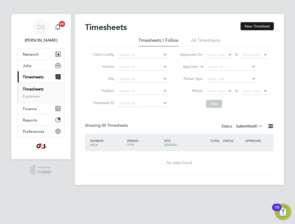
click at [246, 26] on button "New Timesheet" at bounding box center [256, 26] width 33 height 8
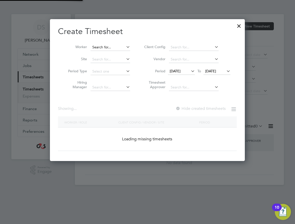
scroll to position [783, 195]
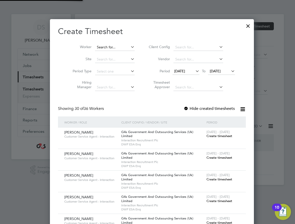
click at [119, 49] on input at bounding box center [115, 47] width 40 height 7
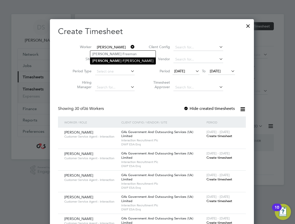
click at [123, 58] on li "[PERSON_NAME]" at bounding box center [122, 60] width 65 height 7
type input "[PERSON_NAME]"
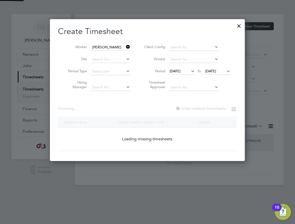
scroll to position [140, 195]
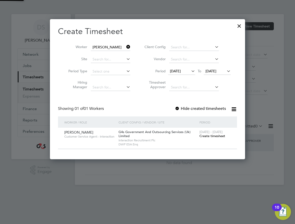
click at [175, 72] on span "[DATE]" at bounding box center [175, 71] width 11 height 5
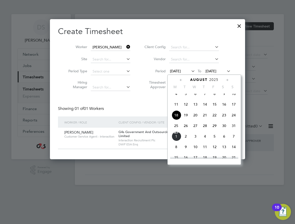
click at [174, 130] on span "25" at bounding box center [176, 126] width 10 height 10
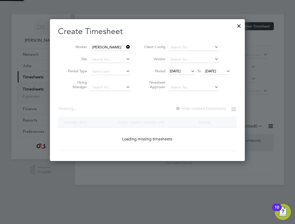
scroll to position [140, 195]
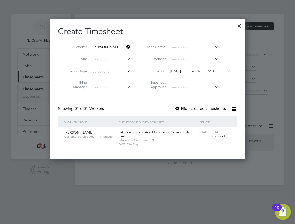
click at [206, 136] on span "Create timesheet" at bounding box center [212, 136] width 26 height 4
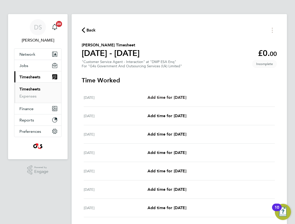
click at [164, 97] on span "Add time for [DATE]" at bounding box center [166, 97] width 39 height 5
select select "30"
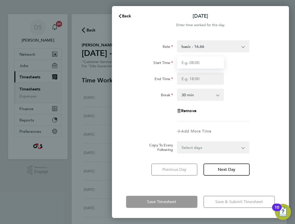
drag, startPoint x: 197, startPoint y: 59, endPoint x: 196, endPoint y: 63, distance: 3.5
click at [197, 59] on input "Start Time" at bounding box center [200, 62] width 47 height 12
type input "09:00"
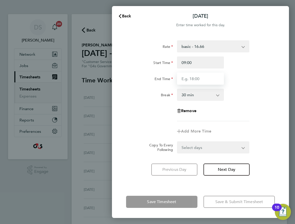
click at [195, 79] on input "End Time" at bounding box center [200, 78] width 47 height 12
type input "17:00"
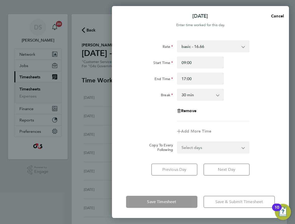
click at [260, 96] on div "Break 0 min 15 min 30 min 45 min 60 min 75 min 90 min" at bounding box center [200, 95] width 153 height 12
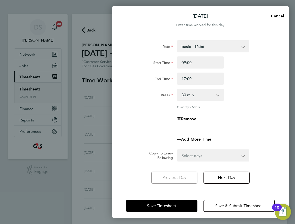
scroll to position [4, 0]
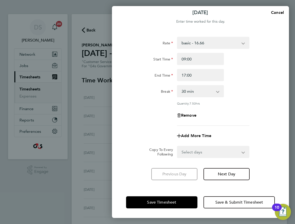
click at [205, 151] on select "Select days Day Weekday (Mon-Fri) Weekend (Sat-Sun) [DATE] [DATE] [DATE] [DATE]…" at bounding box center [210, 151] width 66 height 11
select select "WEEKDAY"
click at [177, 146] on select "Select days Day Weekday (Mon-Fri) Weekend (Sat-Sun) [DATE] [DATE] [DATE] [DATE]…" at bounding box center [210, 151] width 66 height 11
select select "[DATE]"
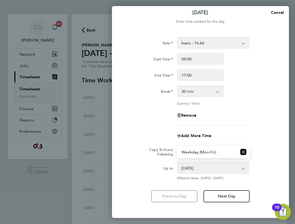
click at [268, 134] on div "Add More Time" at bounding box center [200, 136] width 153 height 12
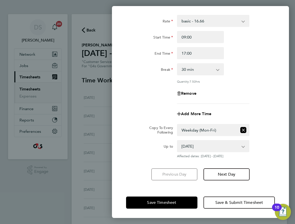
scroll to position [26, 0]
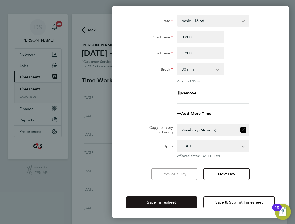
click at [177, 201] on button "Save Timesheet" at bounding box center [161, 202] width 71 height 12
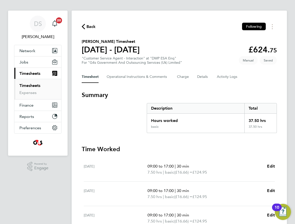
scroll to position [76, 0]
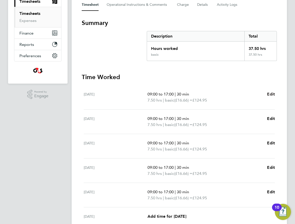
click at [268, 93] on span "Edit" at bounding box center [271, 94] width 8 height 5
select select "30"
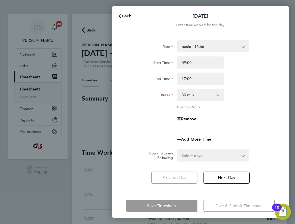
click at [199, 40] on div "basic - 16.66 Bank Holiday Annual Leave System Issue Paid - 16.66 System Issue …" at bounding box center [213, 46] width 72 height 12
click at [198, 46] on select "basic - 16.66 Bank Holiday Annual Leave System Issue Paid - 16.66 System Issue …" at bounding box center [209, 46] width 65 height 11
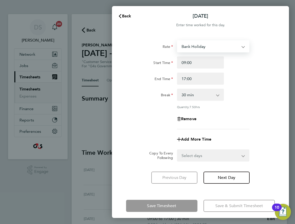
select select "30"
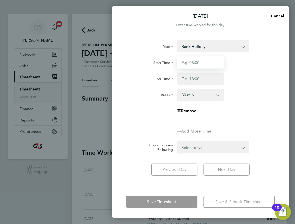
click at [191, 65] on input "Start Time" at bounding box center [200, 62] width 47 height 12
type input "09:00"
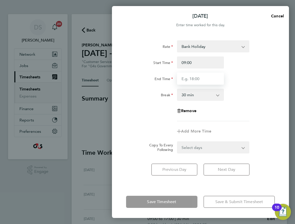
drag, startPoint x: 193, startPoint y: 77, endPoint x: 195, endPoint y: 82, distance: 5.3
click at [193, 77] on input "End Time" at bounding box center [200, 78] width 47 height 12
type input "17:00"
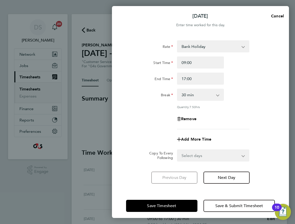
click at [286, 98] on div "Rate Bank Holiday basic - 16.66 Annual Leave System Issue Paid - 16.66 System I…" at bounding box center [200, 111] width 177 height 155
click at [261, 107] on div "Quantity: 7.50 hrs" at bounding box center [200, 107] width 153 height 4
click at [173, 206] on span "Save Timesheet" at bounding box center [161, 205] width 29 height 5
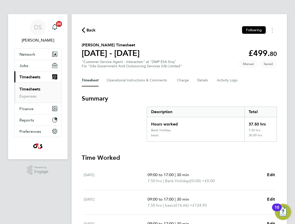
click at [34, 90] on link "Timesheets" at bounding box center [29, 89] width 21 height 5
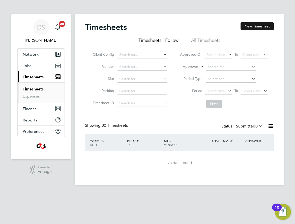
click at [269, 30] on button "New Timesheet" at bounding box center [256, 26] width 33 height 8
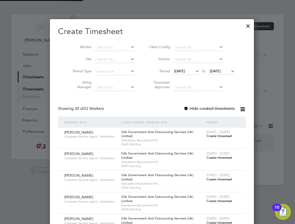
scroll to position [783, 195]
click at [119, 45] on input at bounding box center [115, 47] width 40 height 7
click at [117, 55] on li "[PERSON_NAME]" at bounding box center [111, 54] width 43 height 7
type input "[PERSON_NAME]"
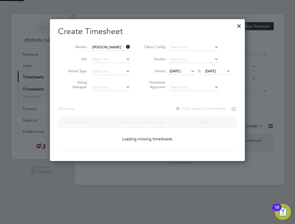
scroll to position [140, 195]
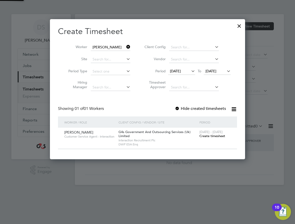
click at [174, 72] on span "[DATE]" at bounding box center [175, 71] width 11 height 5
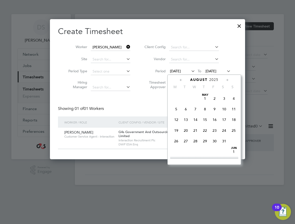
scroll to position [185, 0]
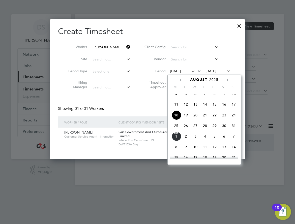
click at [174, 130] on span "25" at bounding box center [176, 126] width 10 height 10
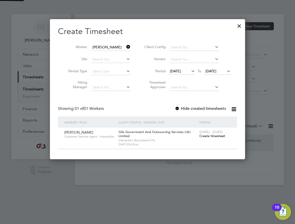
scroll to position [140, 195]
click at [201, 133] on span "[DATE] - [DATE]" at bounding box center [210, 132] width 23 height 4
click at [201, 134] on span "Create timesheet" at bounding box center [212, 136] width 26 height 4
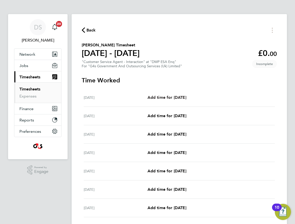
click at [168, 96] on span "Add time for [DATE]" at bounding box center [166, 97] width 39 height 5
select select "30"
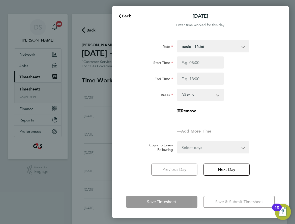
click at [190, 46] on select "basic - 16.66 x2 - 32.79 System Issue Not Paid Sick x1.5 - 24.73 Annual Leave B…" at bounding box center [209, 46] width 65 height 11
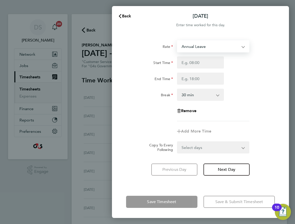
select select "30"
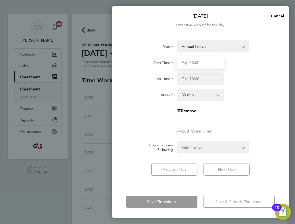
click at [195, 59] on input "Start Time" at bounding box center [200, 62] width 47 height 12
type input "09:00"
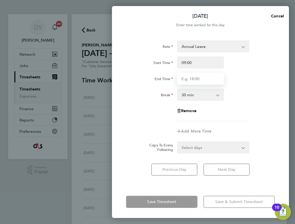
click at [195, 77] on input "End Time" at bounding box center [200, 78] width 47 height 12
type input "17:00"
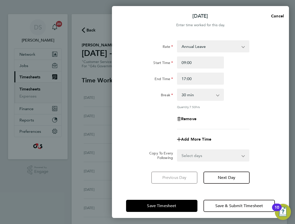
click at [208, 154] on select "Select days Day Weekday (Mon-Fri) Weekend (Sat-Sun) [DATE] [DATE] [DATE] [DATE]…" at bounding box center [210, 155] width 66 height 11
select select "WEEKDAY"
click at [177, 150] on select "Select days Day Weekday (Mon-Fri) Weekend (Sat-Sun) [DATE] [DATE] [DATE] [DATE]…" at bounding box center [210, 155] width 66 height 11
select select "[DATE]"
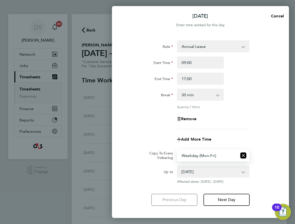
click at [258, 170] on div "Up to [DATE] [DATE] [DATE] [DATE] [DATE] [DATE] Affected dates: [DATE] - [DATE]" at bounding box center [200, 174] width 153 height 18
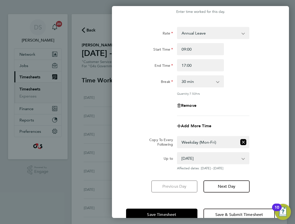
scroll to position [26, 0]
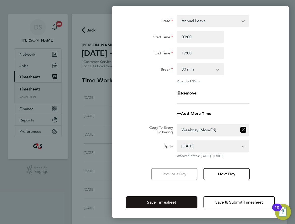
click at [180, 201] on button "Save Timesheet" at bounding box center [161, 202] width 71 height 12
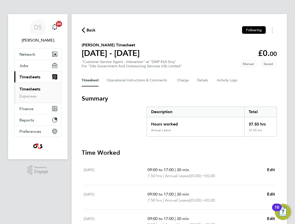
click at [270, 169] on span "Edit" at bounding box center [271, 169] width 8 height 5
select select "30"
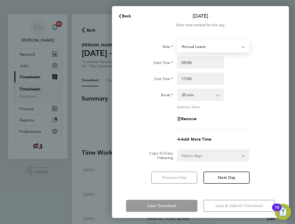
click at [194, 42] on select "Annual Leave x2 - 32.79 System Issue Not Paid Sick x1.5 - 24.73 basic - 16.66 B…" at bounding box center [209, 46] width 65 height 11
select select "30"
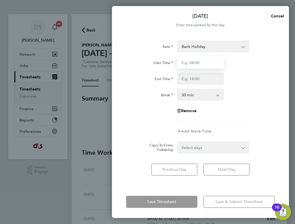
click at [198, 60] on input "Start Time" at bounding box center [200, 62] width 47 height 12
type input "09:00"
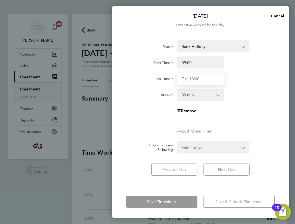
click at [195, 79] on input "End Time" at bounding box center [200, 78] width 47 height 12
type input "17:00"
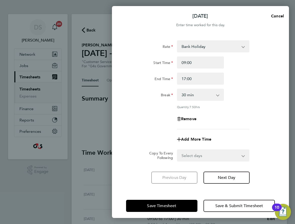
click at [240, 106] on div "Rate Bank Holiday x2 - 32.79 System Issue Not Paid Sick x1.5 - 24.73 Annual Lea…" at bounding box center [200, 84] width 149 height 89
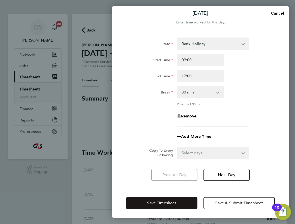
scroll to position [4, 0]
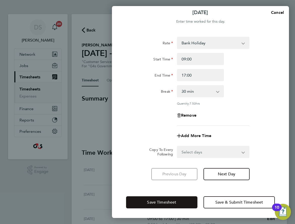
click at [164, 200] on span "Save Timesheet" at bounding box center [161, 202] width 29 height 5
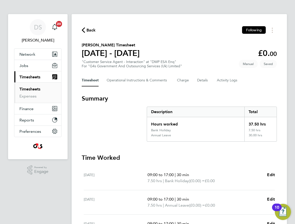
click at [37, 90] on link "Timesheets" at bounding box center [29, 89] width 21 height 5
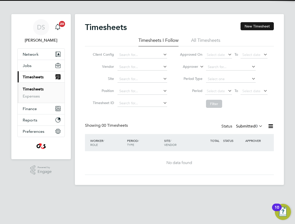
click at [251, 26] on button "New Timesheet" at bounding box center [256, 26] width 33 height 8
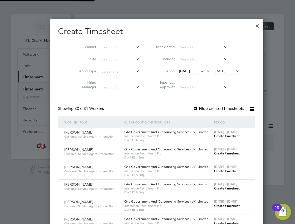
scroll to position [783, 195]
click at [109, 48] on input at bounding box center [120, 47] width 40 height 7
type input "r"
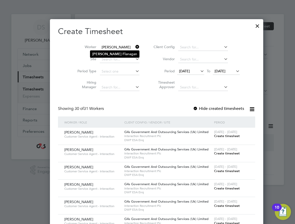
click at [122, 54] on b "Fl" at bounding box center [123, 54] width 3 height 4
type input "[PERSON_NAME]"
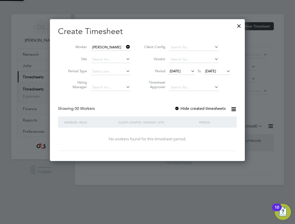
scroll to position [142, 195]
click at [180, 69] on span "[DATE]" at bounding box center [174, 71] width 11 height 5
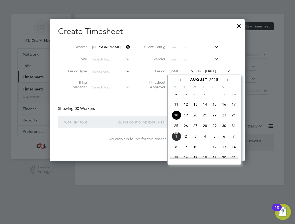
click at [175, 130] on span "25" at bounding box center [176, 126] width 10 height 10
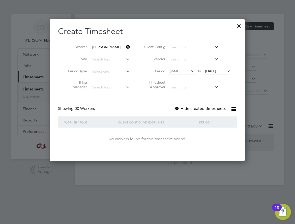
click at [201, 108] on label "Hide created timesheets" at bounding box center [199, 108] width 51 height 5
click at [199, 108] on label "Hide created timesheets" at bounding box center [199, 108] width 51 height 5
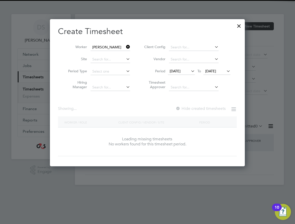
scroll to position [140, 197]
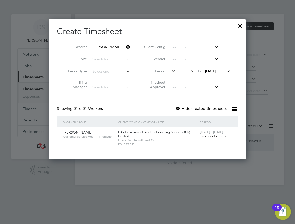
click at [207, 136] on span "Timesheet created" at bounding box center [213, 136] width 27 height 5
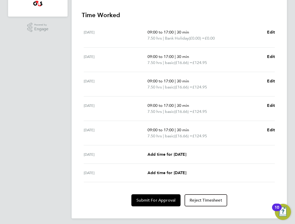
scroll to position [145, 0]
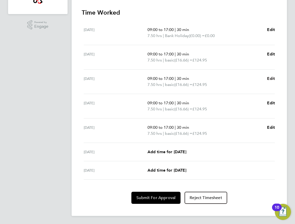
click at [267, 78] on span "Edit" at bounding box center [271, 78] width 8 height 5
select select "30"
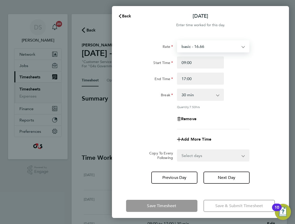
click at [213, 46] on select "basic - 16.66 Bank Holiday Annual Leave System Issue Paid - 16.66 System Issue …" at bounding box center [209, 46] width 65 height 11
select select "30"
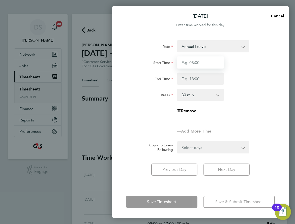
click at [193, 66] on input "Start Time" at bounding box center [200, 62] width 47 height 12
type input "09:00"
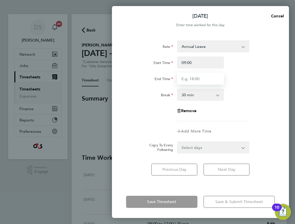
click at [191, 80] on input "End Time" at bounding box center [200, 78] width 47 height 12
type input "17:00"
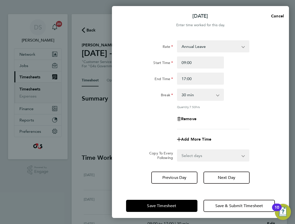
click at [260, 120] on div "Rate Annual Leave Bank Holiday basic - 16.66 System Issue Paid - 16.66 System I…" at bounding box center [200, 84] width 149 height 89
click at [166, 207] on span "Save Timesheet" at bounding box center [161, 205] width 29 height 5
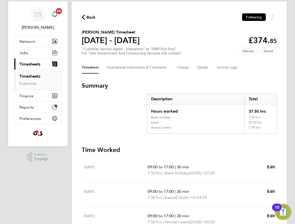
scroll to position [25, 0]
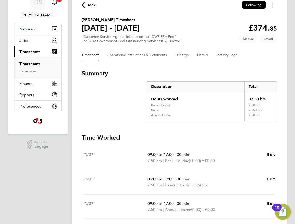
click at [32, 64] on link "Timesheets" at bounding box center [29, 63] width 21 height 5
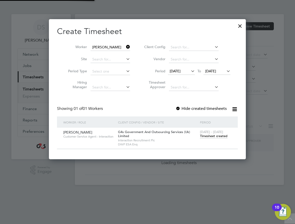
scroll to position [140, 197]
click at [125, 45] on icon at bounding box center [125, 46] width 0 height 7
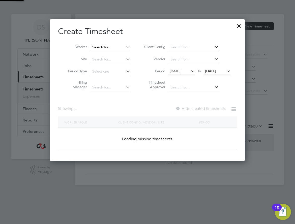
scroll to position [768, 195]
click at [117, 49] on input at bounding box center [110, 47] width 40 height 7
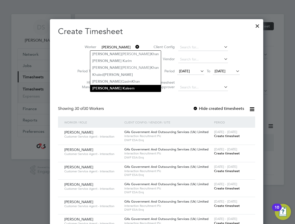
click at [122, 89] on li "[PERSON_NAME]" at bounding box center [125, 88] width 70 height 7
type input "[PERSON_NAME]"
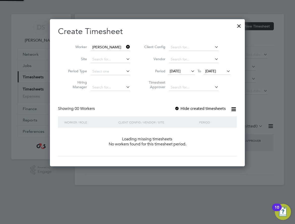
scroll to position [142, 195]
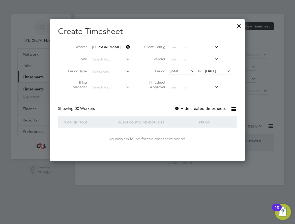
click at [194, 107] on label "Hide created timesheets" at bounding box center [199, 108] width 51 height 5
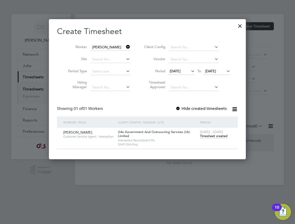
click at [207, 135] on span "Timesheet created" at bounding box center [213, 136] width 27 height 5
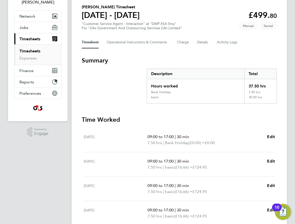
scroll to position [126, 0]
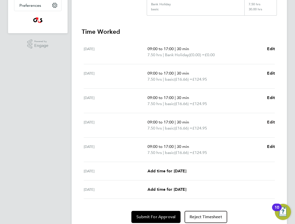
click at [274, 123] on span "Edit" at bounding box center [271, 122] width 8 height 5
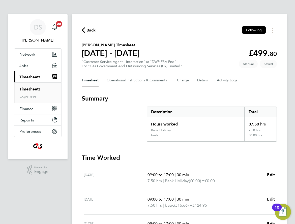
select select "30"
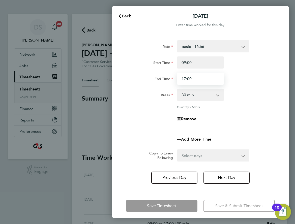
drag, startPoint x: 198, startPoint y: 79, endPoint x: 171, endPoint y: 81, distance: 27.0
click at [171, 81] on div "End Time 17:00" at bounding box center [200, 78] width 153 height 12
type input "15:00"
click at [250, 101] on div "Rate basic - 16.66 Sick Annual Leave x2 - 32.79 Bank Holiday System Issue Not P…" at bounding box center [200, 84] width 149 height 89
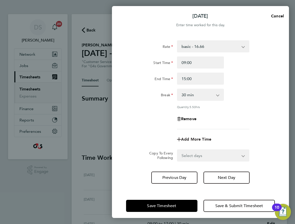
click at [204, 137] on span "Add More Time" at bounding box center [196, 139] width 30 height 5
select select "null"
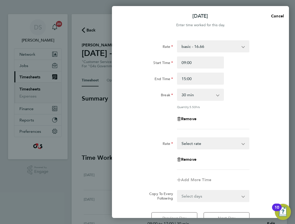
click at [195, 149] on div "Rate Sick Annual Leave x2 - 32.79 Bank Holiday System Issue Not Paid x1.5 - 24.…" at bounding box center [200, 153] width 149 height 32
click at [194, 144] on select "Sick Annual Leave x2 - 32.79 Bank Holiday System Issue Not Paid x1.5 - 24.73 ba…" at bounding box center [209, 143] width 65 height 11
select select "30"
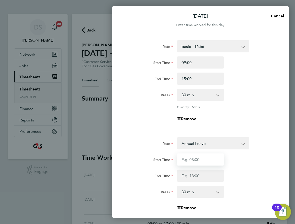
click at [206, 159] on input "Start Time" at bounding box center [200, 159] width 47 height 12
click at [203, 161] on input "Start Time" at bounding box center [200, 159] width 47 height 12
type input "15:00"
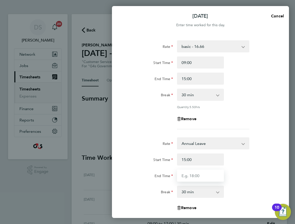
click at [202, 175] on input "End Time" at bounding box center [200, 175] width 47 height 12
type input "17:00"
click at [249, 177] on div "End Time 17:00" at bounding box center [200, 175] width 153 height 12
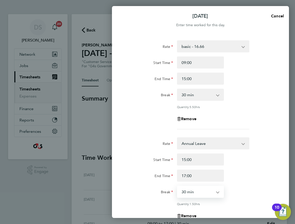
click at [211, 190] on select "0 min 15 min 30 min 45 min 60 min 75 min 90 min" at bounding box center [197, 191] width 40 height 11
select select "0"
click at [177, 186] on select "0 min 15 min 30 min 45 min 60 min 75 min 90 min" at bounding box center [197, 191] width 40 height 11
click at [257, 161] on div "Start Time 15:00" at bounding box center [200, 159] width 153 height 12
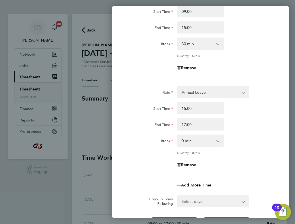
scroll to position [100, 0]
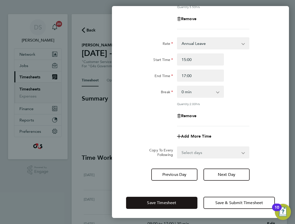
click at [167, 203] on span "Save Timesheet" at bounding box center [161, 202] width 29 height 5
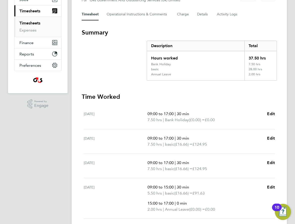
scroll to position [40, 0]
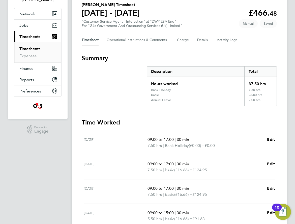
click at [34, 50] on link "Timesheets" at bounding box center [29, 48] width 21 height 5
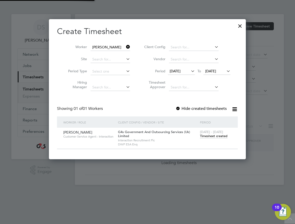
scroll to position [140, 197]
click at [125, 48] on icon at bounding box center [125, 46] width 0 height 7
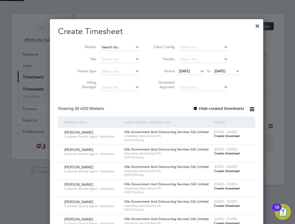
scroll to position [768, 195]
click at [118, 48] on input at bounding box center [120, 47] width 40 height 7
click at [122, 54] on li "[PERSON_NAME]" at bounding box center [111, 54] width 43 height 7
type input "[PERSON_NAME]"
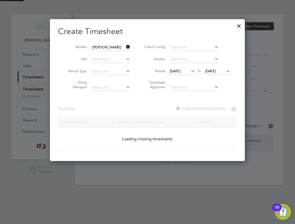
scroll to position [142, 195]
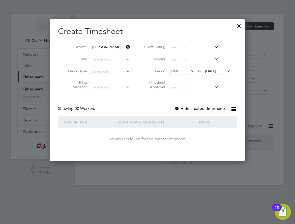
click at [188, 109] on label "Hide created timesheets" at bounding box center [199, 108] width 51 height 5
click at [190, 108] on label "Hide created timesheets" at bounding box center [199, 108] width 51 height 5
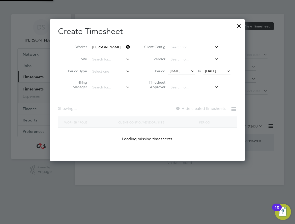
scroll to position [140, 197]
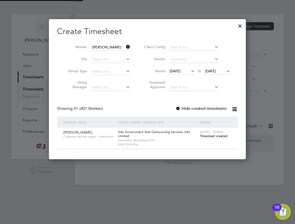
click at [203, 135] on span "Timesheet created" at bounding box center [213, 136] width 27 height 5
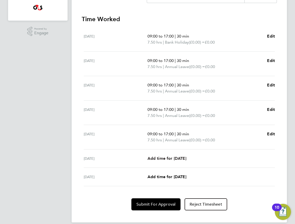
scroll to position [145, 0]
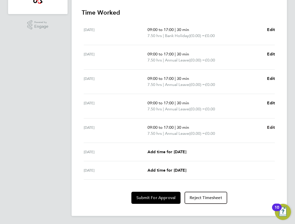
click at [274, 127] on span "Edit" at bounding box center [271, 127] width 8 height 5
select select "30"
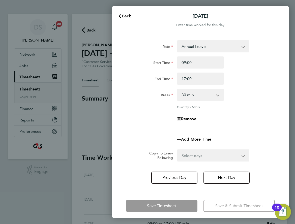
click at [215, 47] on select "Annual Leave x2 - 32.79 System Issue Not Paid Sick x1.5 - 24.73 basic - 16.66 B…" at bounding box center [209, 46] width 65 height 11
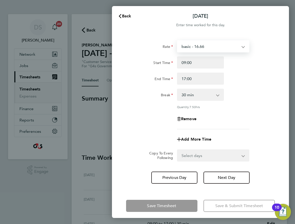
select select "30"
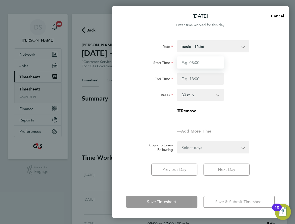
click at [195, 61] on input "Start Time" at bounding box center [200, 62] width 47 height 12
type input "09:00"
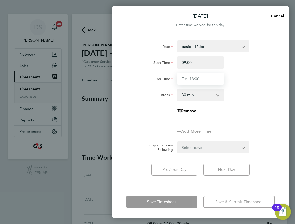
click at [193, 80] on input "End Time" at bounding box center [200, 78] width 47 height 12
type input "17:00"
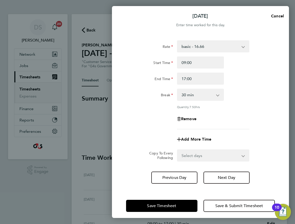
click at [237, 112] on div "Rate basic - 16.66 x2 - 32.79 System Issue Not Paid Sick x1.5 - 24.73 Annual Le…" at bounding box center [200, 84] width 149 height 89
drag, startPoint x: 196, startPoint y: 59, endPoint x: 170, endPoint y: 61, distance: 26.0
click at [170, 61] on div "Start Time 09:00" at bounding box center [200, 62] width 153 height 12
type input "07:45"
drag, startPoint x: 198, startPoint y: 79, endPoint x: 170, endPoint y: 80, distance: 28.4
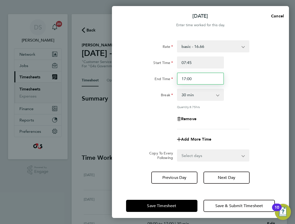
click at [170, 80] on div "End Time 17:00" at bounding box center [200, 78] width 153 height 12
type input "12:45"
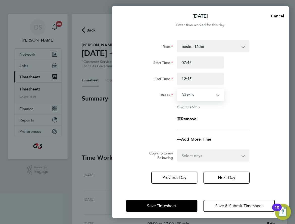
click at [200, 95] on select "0 min 15 min 30 min 45 min 60 min 75 min 90 min" at bounding box center [197, 94] width 40 height 11
select select "0"
click at [177, 89] on select "0 min 15 min 30 min 45 min 60 min 75 min 90 min" at bounding box center [197, 94] width 40 height 11
click at [237, 132] on app-timesheet-line-form-group "Rate basic - 16.66 x2 - 32.79 System Issue Not Paid Sick x1.5 - 24.73 Annual Le…" at bounding box center [200, 92] width 149 height 105
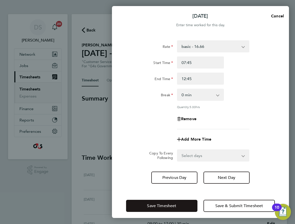
click at [184, 207] on button "Save Timesheet" at bounding box center [161, 206] width 71 height 12
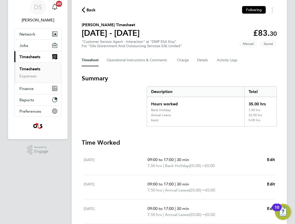
scroll to position [76, 0]
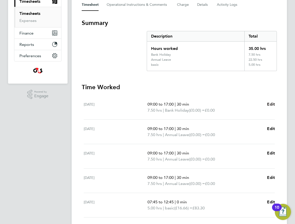
click at [271, 105] on span "Edit" at bounding box center [271, 104] width 8 height 5
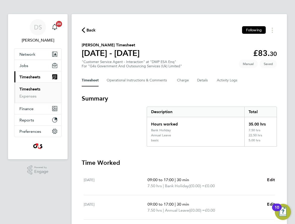
select select "30"
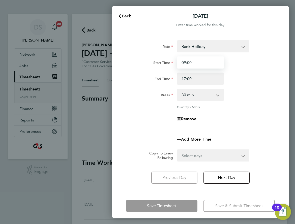
drag, startPoint x: 197, startPoint y: 60, endPoint x: 160, endPoint y: 62, distance: 37.1
click at [161, 62] on div "Start Time 09:00" at bounding box center [200, 62] width 153 height 12
type input "08:00"
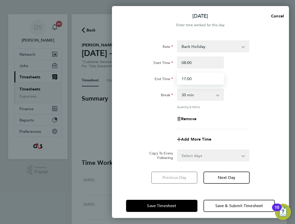
drag, startPoint x: 198, startPoint y: 79, endPoint x: 158, endPoint y: 79, distance: 40.0
click at [158, 79] on div "End Time 17:00" at bounding box center [200, 78] width 153 height 12
type input "13:00"
click at [213, 95] on select "0 min 15 min 30 min 45 min 60 min 75 min 90 min" at bounding box center [197, 94] width 40 height 11
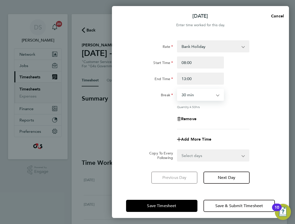
select select "0"
click at [177, 89] on select "0 min 15 min 30 min 45 min 60 min 75 min 90 min" at bounding box center [197, 94] width 40 height 11
click at [242, 113] on div "Remove" at bounding box center [200, 119] width 153 height 12
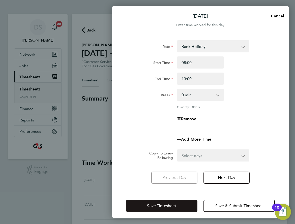
click at [174, 206] on span "Save Timesheet" at bounding box center [161, 205] width 29 height 5
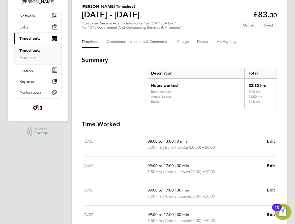
scroll to position [101, 0]
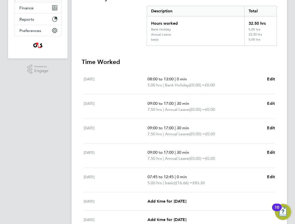
click at [273, 104] on span "Edit" at bounding box center [271, 103] width 8 height 5
select select "30"
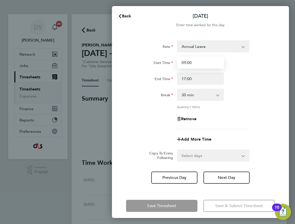
drag, startPoint x: 194, startPoint y: 63, endPoint x: 169, endPoint y: 63, distance: 24.9
click at [169, 63] on div "Start Time 09:00" at bounding box center [200, 62] width 153 height 12
type input "08:00"
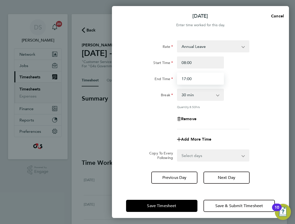
drag, startPoint x: 196, startPoint y: 77, endPoint x: 171, endPoint y: 78, distance: 24.9
click at [171, 78] on div "End Time 17:00" at bounding box center [200, 78] width 153 height 12
type input "13:00"
click at [197, 98] on select "0 min 15 min 30 min 45 min 60 min 75 min 90 min" at bounding box center [197, 94] width 40 height 11
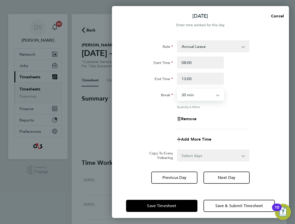
select select "0"
click at [177, 89] on select "0 min 15 min 30 min 45 min 60 min 75 min 90 min" at bounding box center [197, 94] width 40 height 11
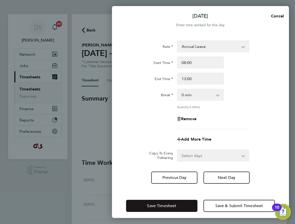
click at [176, 203] on button "Save Timesheet" at bounding box center [161, 206] width 71 height 12
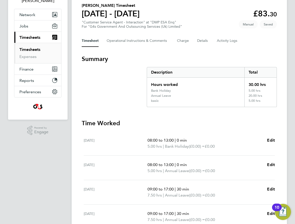
scroll to position [101, 0]
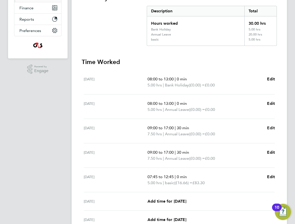
click at [267, 126] on span "Edit" at bounding box center [271, 127] width 8 height 5
select select "30"
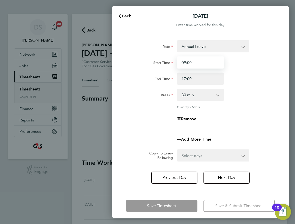
drag, startPoint x: 201, startPoint y: 63, endPoint x: 164, endPoint y: 61, distance: 37.5
click at [164, 61] on div "Start Time 09:00" at bounding box center [200, 62] width 153 height 12
type input "08:00"
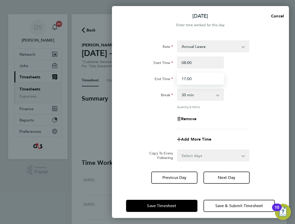
drag, startPoint x: 195, startPoint y: 80, endPoint x: 164, endPoint y: 81, distance: 31.0
click at [164, 81] on div "End Time 17:00" at bounding box center [200, 78] width 153 height 12
type input "13:00"
click at [195, 92] on select "0 min 15 min 30 min 45 min 60 min 75 min 90 min" at bounding box center [197, 94] width 40 height 11
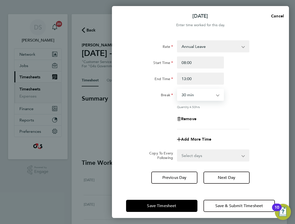
select select "0"
click at [177, 89] on select "0 min 15 min 30 min 45 min 60 min 75 min 90 min" at bounding box center [197, 94] width 40 height 11
click at [246, 121] on div "Remove" at bounding box center [200, 119] width 153 height 12
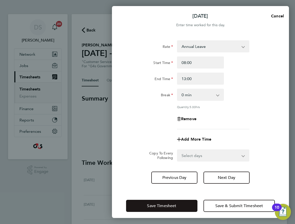
click at [179, 202] on button "Save Timesheet" at bounding box center [161, 206] width 71 height 12
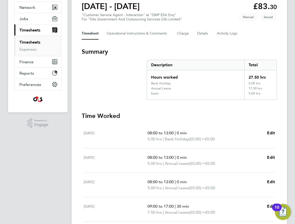
scroll to position [126, 0]
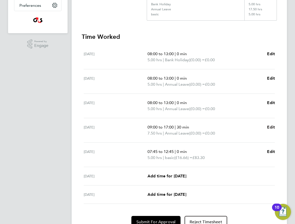
click at [269, 126] on span "Edit" at bounding box center [271, 127] width 8 height 5
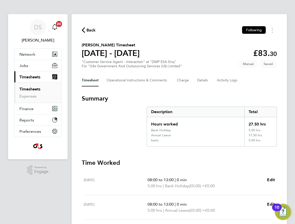
select select "30"
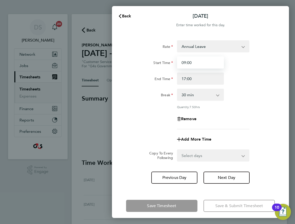
drag, startPoint x: 194, startPoint y: 62, endPoint x: 156, endPoint y: 62, distance: 37.5
click at [157, 62] on div "Start Time 09:00" at bounding box center [200, 62] width 153 height 12
type input "08:00"
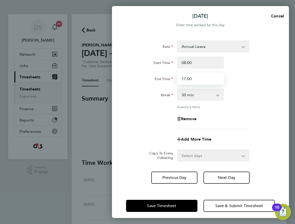
drag, startPoint x: 198, startPoint y: 79, endPoint x: 162, endPoint y: 82, distance: 36.1
click at [162, 82] on div "End Time 17:00" at bounding box center [200, 78] width 153 height 12
type input "13:00"
click at [195, 95] on select "0 min 15 min 30 min 45 min 60 min 75 min 90 min" at bounding box center [197, 94] width 40 height 11
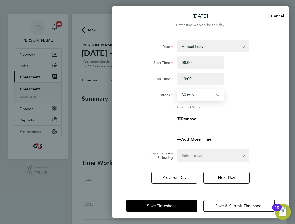
select select "0"
click at [177, 89] on select "0 min 15 min 30 min 45 min 60 min 75 min 90 min" at bounding box center [197, 94] width 40 height 11
click at [251, 108] on div "Quantity: 5.00 hrs" at bounding box center [213, 107] width 76 height 4
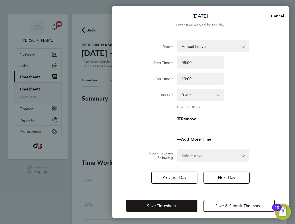
click at [180, 206] on button "Save Timesheet" at bounding box center [161, 206] width 71 height 12
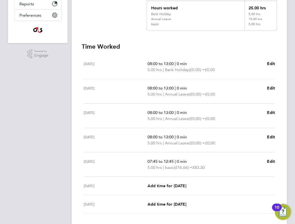
scroll to position [125, 0]
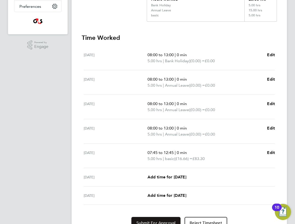
click at [158, 221] on span "Submit For Approval" at bounding box center [155, 222] width 39 height 5
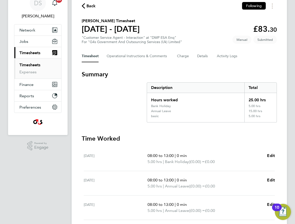
scroll to position [0, 0]
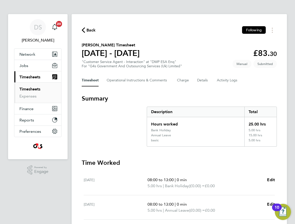
click at [89, 31] on span "Back" at bounding box center [90, 30] width 9 height 6
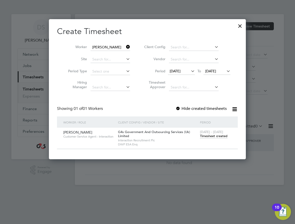
click at [125, 45] on icon at bounding box center [125, 46] width 0 height 7
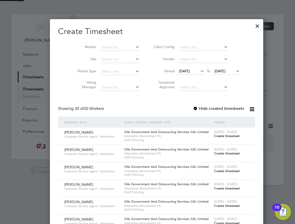
scroll to position [768, 195]
click at [104, 49] on input at bounding box center [120, 47] width 40 height 7
click at [109, 54] on li "Poa rtia Coo" at bounding box center [110, 54] width 40 height 7
type input "Poartia Coo"
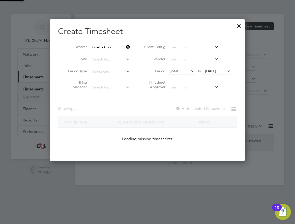
scroll to position [142, 195]
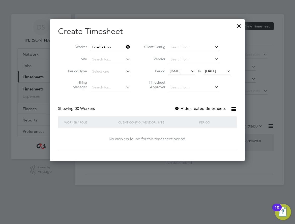
click at [194, 108] on label "Hide created timesheets" at bounding box center [199, 108] width 51 height 5
click at [195, 107] on label "Hide created timesheets" at bounding box center [199, 108] width 51 height 5
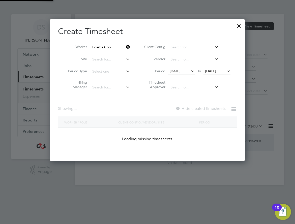
scroll to position [140, 197]
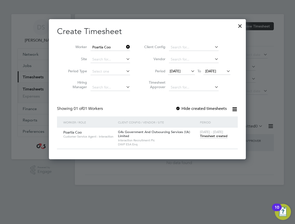
click at [206, 136] on span "Timesheet created" at bounding box center [213, 136] width 27 height 5
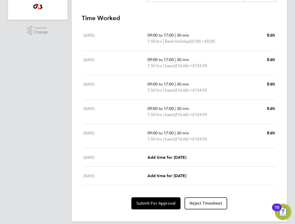
scroll to position [145, 0]
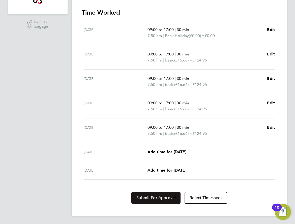
click at [162, 197] on span "Submit For Approval" at bounding box center [155, 197] width 39 height 5
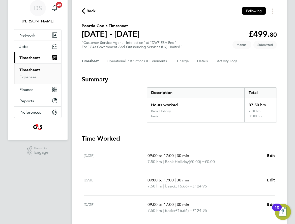
scroll to position [0, 0]
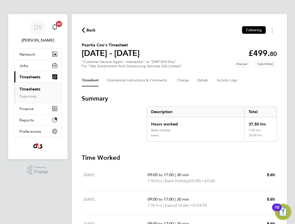
click at [36, 88] on link "Timesheets" at bounding box center [29, 89] width 21 height 5
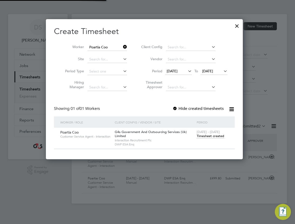
scroll to position [3, 3]
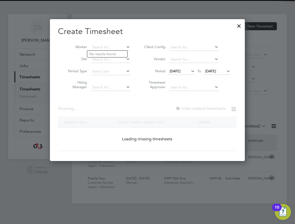
drag, startPoint x: 114, startPoint y: 47, endPoint x: 87, endPoint y: 49, distance: 27.0
click at [87, 49] on li "Worker" at bounding box center [97, 47] width 78 height 12
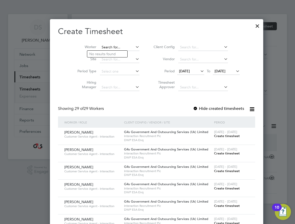
click at [104, 48] on input at bounding box center [120, 47] width 40 height 7
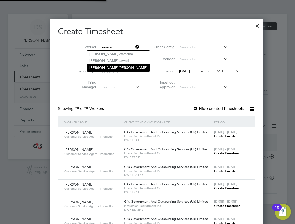
click at [107, 66] on li "[PERSON_NAME]" at bounding box center [118, 67] width 62 height 7
type input "[PERSON_NAME]"
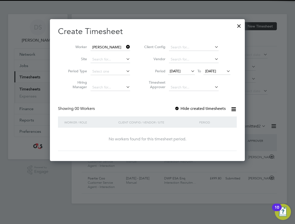
click at [198, 108] on label "Hide created timesheets" at bounding box center [199, 108] width 51 height 5
click at [200, 108] on label "Hide created timesheets" at bounding box center [199, 108] width 51 height 5
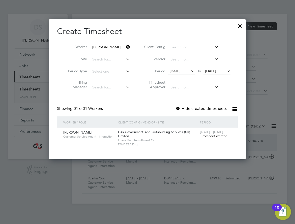
click at [208, 134] on span "Timesheet created" at bounding box center [213, 136] width 27 height 5
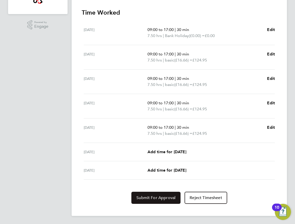
click at [153, 195] on span "Submit For Approval" at bounding box center [155, 197] width 39 height 5
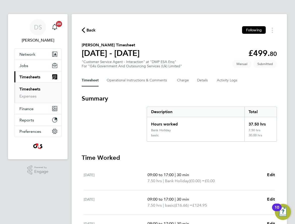
click at [38, 87] on link "Timesheets" at bounding box center [29, 89] width 21 height 5
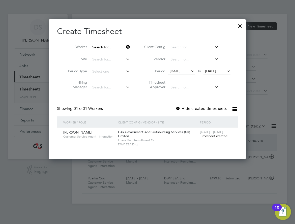
click at [117, 45] on input at bounding box center [110, 47] width 40 height 7
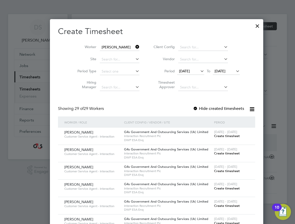
click at [117, 71] on li "[PERSON_NAME] [PERSON_NAME]" at bounding box center [125, 74] width 70 height 7
type input "[PERSON_NAME]"
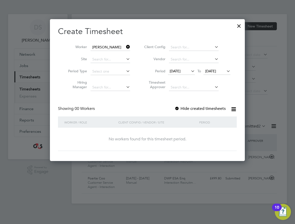
click at [190, 106] on label "Hide created timesheets" at bounding box center [199, 108] width 51 height 5
click at [192, 106] on label "Hide created timesheets" at bounding box center [199, 108] width 51 height 5
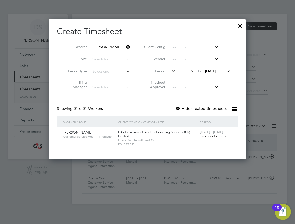
click at [204, 135] on span "Timesheet created" at bounding box center [213, 136] width 27 height 5
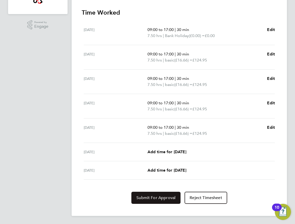
click at [161, 201] on button "Submit For Approval" at bounding box center [155, 198] width 49 height 12
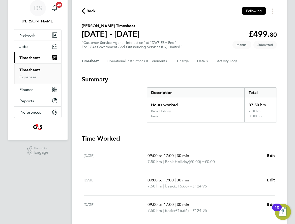
click at [37, 68] on link "Timesheets" at bounding box center [29, 69] width 21 height 5
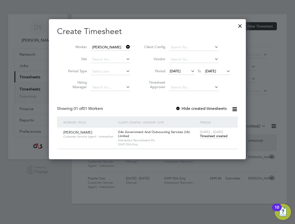
click at [125, 47] on icon at bounding box center [125, 46] width 0 height 7
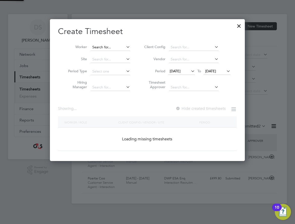
click at [114, 47] on input at bounding box center [110, 47] width 40 height 7
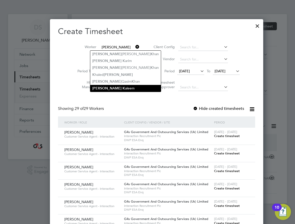
click at [129, 86] on li "[PERSON_NAME]" at bounding box center [125, 88] width 70 height 7
type input "[PERSON_NAME]"
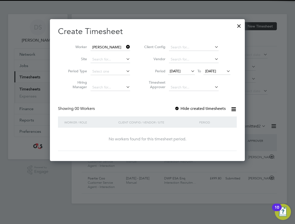
click at [191, 108] on label "Hide created timesheets" at bounding box center [199, 108] width 51 height 5
click at [199, 106] on label "Hide created timesheets" at bounding box center [199, 108] width 51 height 5
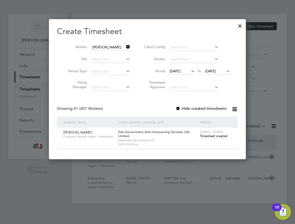
click at [210, 132] on span "[DATE] - [DATE]" at bounding box center [211, 132] width 23 height 4
click at [210, 133] on span "[DATE] - [DATE]" at bounding box center [211, 132] width 23 height 4
click at [210, 136] on span "Timesheet created" at bounding box center [213, 136] width 27 height 5
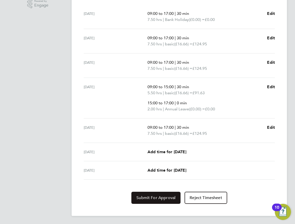
click at [170, 197] on span "Submit For Approval" at bounding box center [155, 197] width 39 height 5
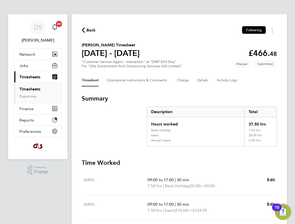
click at [35, 87] on link "Timesheets" at bounding box center [29, 89] width 21 height 5
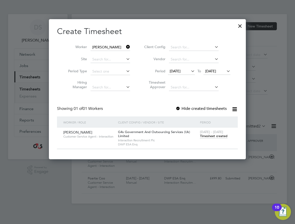
click at [125, 47] on icon at bounding box center [125, 46] width 0 height 7
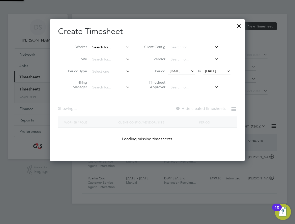
click at [109, 46] on input at bounding box center [110, 47] width 40 height 7
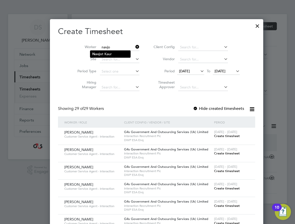
click at [114, 53] on li "Navjo t Kaur" at bounding box center [110, 54] width 40 height 7
type input "[PERSON_NAME]"
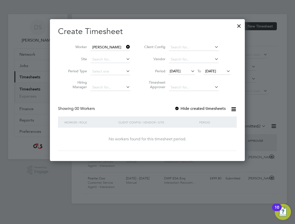
click at [210, 108] on label "Hide created timesheets" at bounding box center [199, 108] width 51 height 5
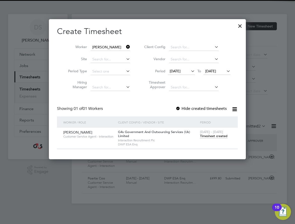
click at [205, 134] on span "Timesheet created" at bounding box center [213, 136] width 27 height 5
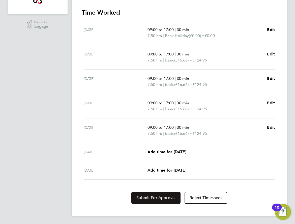
click at [169, 197] on span "Submit For Approval" at bounding box center [155, 197] width 39 height 5
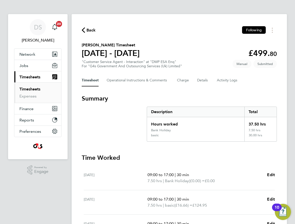
click at [35, 87] on link "Timesheets" at bounding box center [29, 89] width 21 height 5
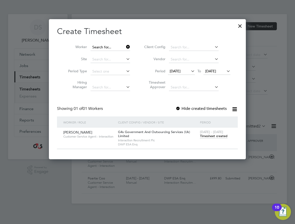
click at [118, 47] on input at bounding box center [110, 47] width 40 height 7
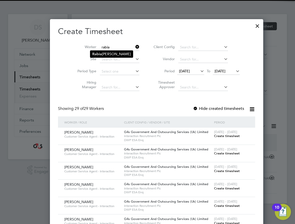
click at [117, 53] on li "[PERSON_NAME]" at bounding box center [111, 54] width 43 height 7
type input "[PERSON_NAME]"
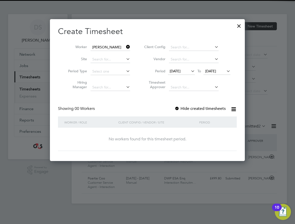
click at [190, 109] on label "Hide created timesheets" at bounding box center [199, 108] width 51 height 5
click at [195, 108] on label "Hide created timesheets" at bounding box center [199, 108] width 51 height 5
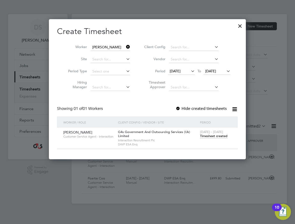
click at [215, 136] on span "Timesheet created" at bounding box center [213, 136] width 27 height 5
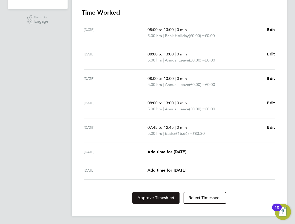
click at [162, 197] on span "Approve Timesheet" at bounding box center [155, 197] width 37 height 5
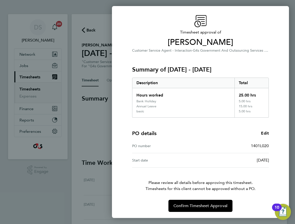
click at [106, 142] on div "Back Timesheet approval of [PERSON_NAME] Customer Service Agent - Interaction ·…" at bounding box center [147, 112] width 295 height 224
click at [200, 202] on button "Confirm Timesheet Approval" at bounding box center [200, 206] width 64 height 12
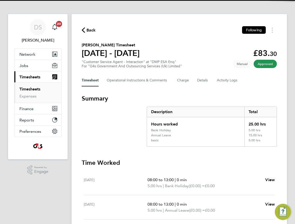
click at [90, 29] on span "Back" at bounding box center [90, 30] width 9 height 6
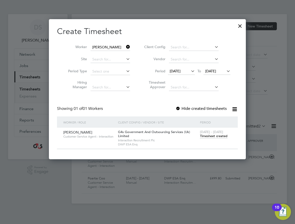
click at [125, 46] on icon at bounding box center [125, 46] width 0 height 7
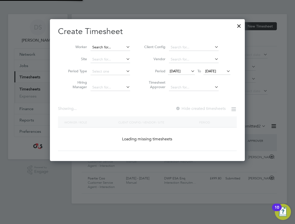
click at [111, 48] on input at bounding box center [110, 47] width 40 height 7
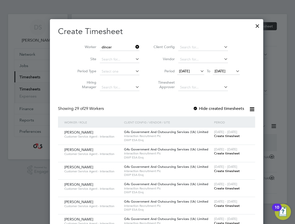
click at [107, 55] on li "[PERSON_NAME]" at bounding box center [112, 54] width 44 height 7
type input "[PERSON_NAME]"
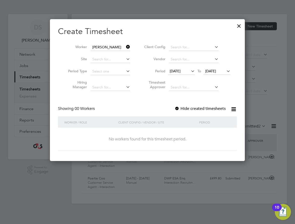
click at [200, 108] on label "Hide created timesheets" at bounding box center [199, 108] width 51 height 5
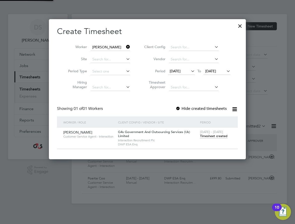
click at [202, 136] on span "Timesheet created" at bounding box center [213, 136] width 27 height 5
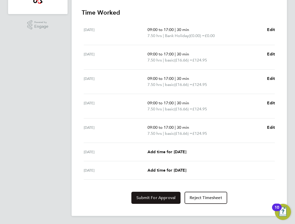
click at [161, 197] on span "Submit For Approval" at bounding box center [155, 197] width 39 height 5
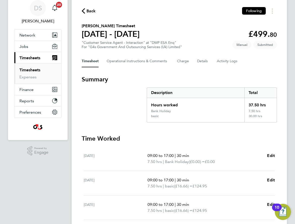
click at [37, 68] on link "Timesheets" at bounding box center [29, 69] width 21 height 5
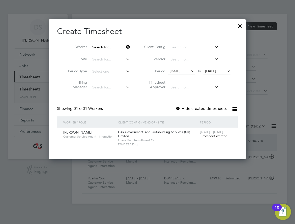
click at [117, 46] on input at bounding box center [110, 47] width 40 height 7
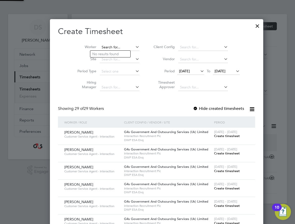
click at [117, 46] on input at bounding box center [120, 47] width 40 height 7
click at [117, 54] on li "[PERSON_NAME] an" at bounding box center [111, 54] width 42 height 7
type input "[PERSON_NAME]"
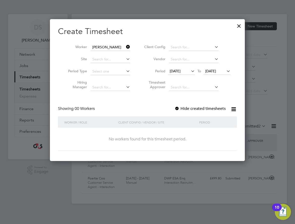
click at [198, 106] on label "Hide created timesheets" at bounding box center [199, 108] width 51 height 5
click at [198, 109] on label "Hide created timesheets" at bounding box center [199, 108] width 51 height 5
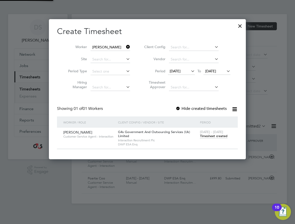
click at [209, 134] on span "Timesheet created" at bounding box center [213, 136] width 27 height 5
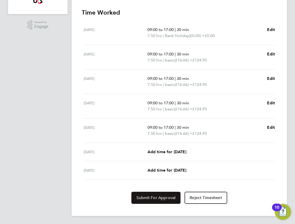
click at [171, 202] on button "Submit For Approval" at bounding box center [155, 198] width 49 height 12
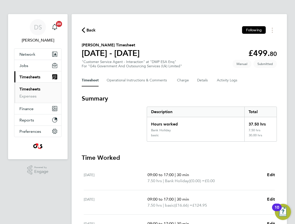
click at [36, 89] on link "Timesheets" at bounding box center [29, 89] width 21 height 5
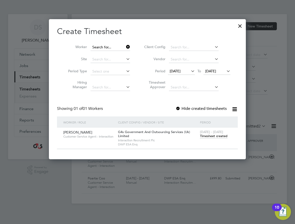
click at [116, 46] on input at bounding box center [110, 47] width 40 height 7
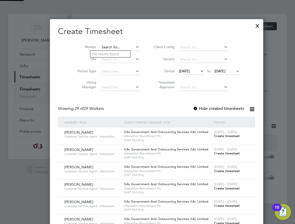
click at [116, 46] on input at bounding box center [120, 47] width 40 height 7
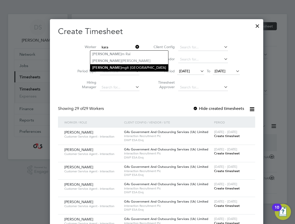
click at [117, 65] on li "Kara mgit Randhawa" at bounding box center [129, 67] width 78 height 7
type input "[PERSON_NAME]"
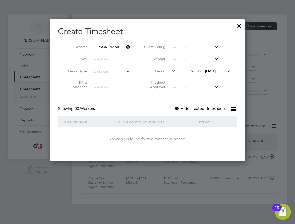
click at [188, 109] on label "Hide created timesheets" at bounding box center [199, 108] width 51 height 5
click at [191, 108] on label "Hide created timesheets" at bounding box center [199, 108] width 51 height 5
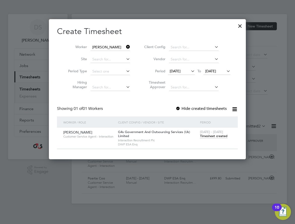
click at [205, 134] on span "Timesheet created" at bounding box center [213, 136] width 27 height 5
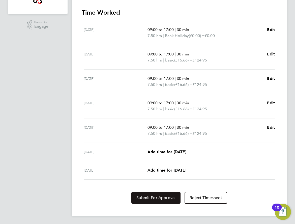
click at [164, 202] on button "Submit For Approval" at bounding box center [155, 198] width 49 height 12
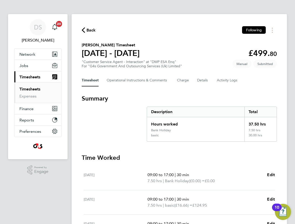
click at [30, 86] on ul "Timesheets Expenses" at bounding box center [37, 92] width 47 height 20
click at [31, 90] on link "Timesheets" at bounding box center [29, 89] width 21 height 5
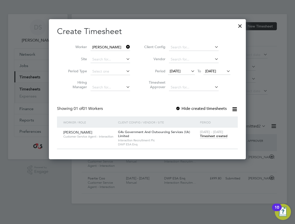
click at [125, 45] on icon at bounding box center [125, 46] width 0 height 7
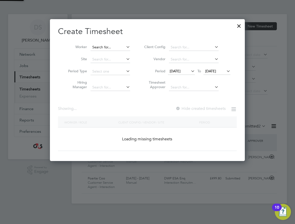
click at [108, 51] on div "Timesheets New Timesheet Timesheets I Follow All Timesheets Client Config Vendo…" at bounding box center [178, 108] width 215 height 189
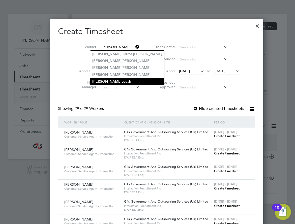
click at [116, 79] on li "[PERSON_NAME]" at bounding box center [127, 81] width 74 height 7
type input "[PERSON_NAME]"
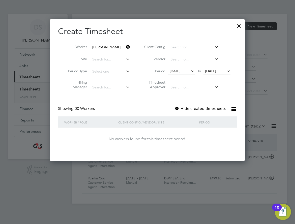
click at [189, 111] on div "Showing 00 Workers Hide created timesheets" at bounding box center [147, 111] width 178 height 10
click at [192, 108] on label "Hide created timesheets" at bounding box center [199, 108] width 51 height 5
click at [197, 108] on label "Hide created timesheets" at bounding box center [199, 108] width 51 height 5
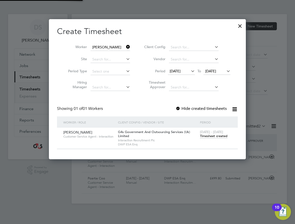
click at [204, 133] on span "[DATE] - [DATE]" at bounding box center [211, 132] width 23 height 4
click at [204, 138] on div "[DATE] - [DATE] Timesheet created" at bounding box center [215, 134] width 34 height 14
click at [208, 135] on span "Timesheet created" at bounding box center [213, 136] width 27 height 5
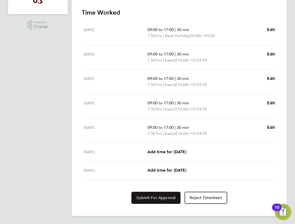
click at [163, 197] on span "Submit For Approval" at bounding box center [155, 197] width 39 height 5
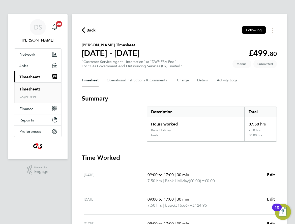
click at [30, 89] on link "Timesheets" at bounding box center [29, 89] width 21 height 5
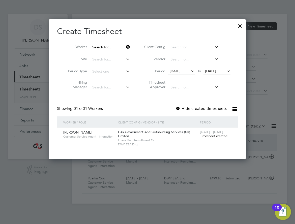
click at [115, 45] on input at bounding box center [110, 47] width 40 height 7
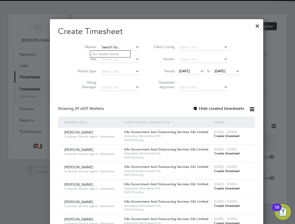
click at [115, 45] on input at bounding box center [120, 47] width 40 height 7
click at [122, 52] on b "Fla" at bounding box center [124, 54] width 5 height 4
type input "[PERSON_NAME]"
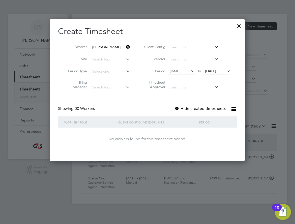
click at [193, 108] on label "Hide created timesheets" at bounding box center [199, 108] width 51 height 5
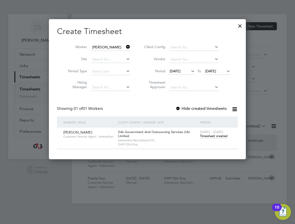
click at [214, 137] on span "Timesheet created" at bounding box center [213, 136] width 27 height 5
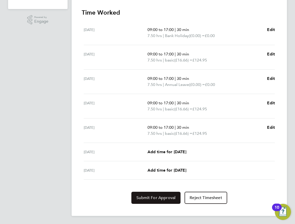
click at [173, 200] on button "Submit For Approval" at bounding box center [155, 198] width 49 height 12
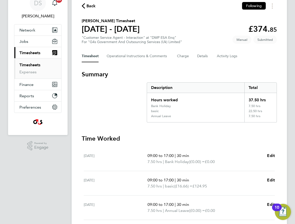
click at [33, 62] on ul "Timesheets Expenses" at bounding box center [37, 68] width 47 height 20
click at [33, 64] on link "Timesheets" at bounding box center [29, 64] width 21 height 5
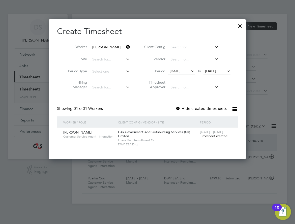
click at [125, 46] on icon at bounding box center [125, 46] width 0 height 7
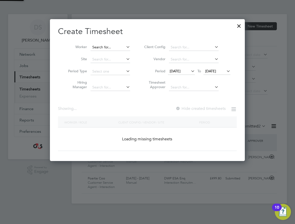
click at [107, 48] on input at bounding box center [110, 47] width 40 height 7
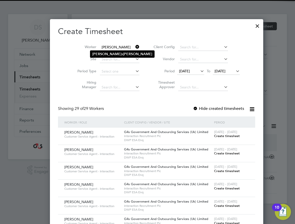
click at [99, 54] on b "[PERSON_NAME]" at bounding box center [106, 54] width 29 height 4
type input "[PERSON_NAME]"
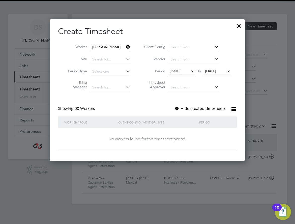
click at [198, 110] on label "Hide created timesheets" at bounding box center [199, 108] width 51 height 5
click at [205, 108] on label "Hide created timesheets" at bounding box center [199, 108] width 51 height 5
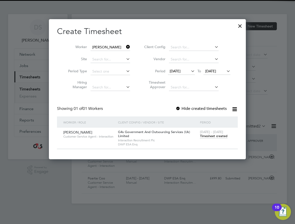
click at [210, 134] on span "Timesheet created" at bounding box center [213, 136] width 27 height 5
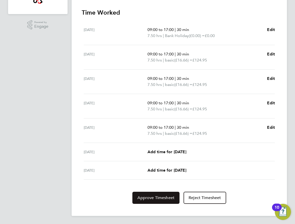
click at [161, 199] on span "Approve Timesheet" at bounding box center [155, 197] width 37 height 5
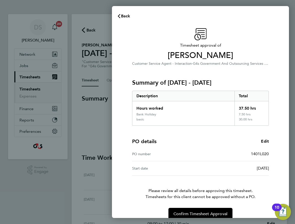
click at [95, 130] on div "Back Timesheet approval of [PERSON_NAME] Customer Service Agent - Interaction ·…" at bounding box center [147, 112] width 295 height 224
click at [128, 14] on span "Back" at bounding box center [125, 16] width 9 height 5
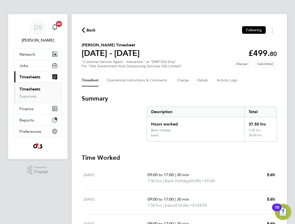
click at [94, 30] on span "Back" at bounding box center [90, 30] width 9 height 6
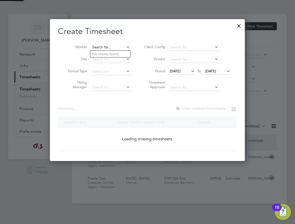
click at [128, 44] on input at bounding box center [110, 47] width 40 height 7
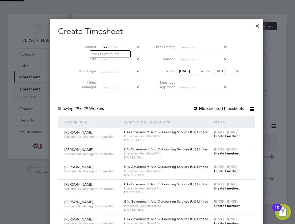
click at [116, 48] on input at bounding box center [120, 47] width 40 height 7
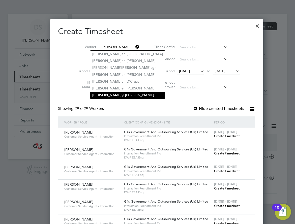
click at [116, 92] on li "[PERSON_NAME] yl [PERSON_NAME]" at bounding box center [127, 95] width 75 height 7
type input "[PERSON_NAME]"
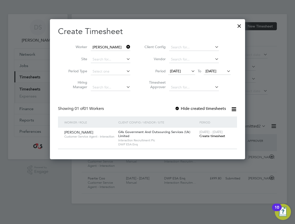
click at [204, 134] on span "Create timesheet" at bounding box center [212, 136] width 26 height 4
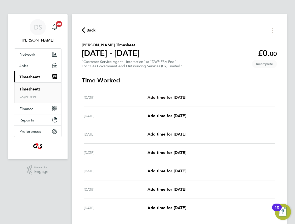
click at [170, 97] on span "Add time for [DATE]" at bounding box center [166, 97] width 39 height 5
select select "30"
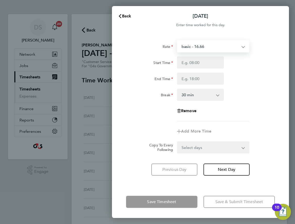
click at [210, 49] on select "basic - 16.66 System Issue Paid - 16.66 System Issue Not Paid Bank Holiday x2 -…" at bounding box center [209, 46] width 65 height 11
select select "30"
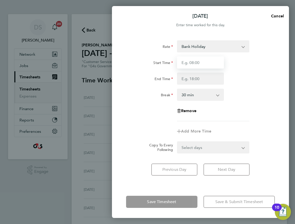
click at [204, 61] on input "Start Time" at bounding box center [200, 62] width 47 height 12
type input "09:00"
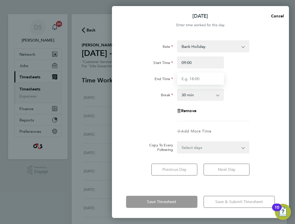
click at [191, 78] on input "End Time" at bounding box center [200, 78] width 47 height 12
type input "17:00"
click at [252, 100] on div "Break 0 min 15 min 30 min 45 min 60 min 75 min 90 min" at bounding box center [200, 95] width 153 height 12
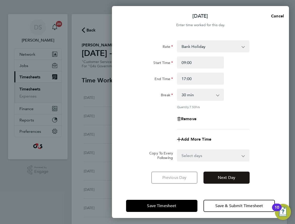
click at [232, 173] on button "Next Day" at bounding box center [226, 177] width 46 height 12
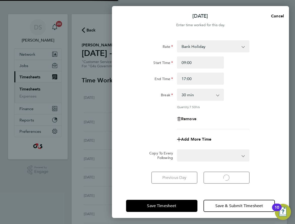
select select "30"
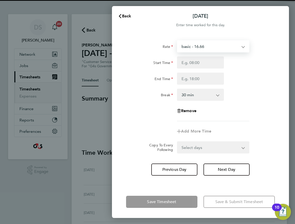
click at [203, 46] on select "basic - 16.66 System Issue Paid - 16.66 System Issue Not Paid Bank Holiday x2 -…" at bounding box center [209, 46] width 65 height 11
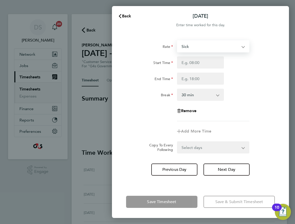
select select "30"
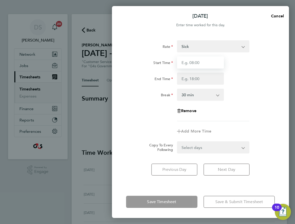
click at [199, 65] on input "Start Time" at bounding box center [200, 62] width 47 height 12
type input "09:00"
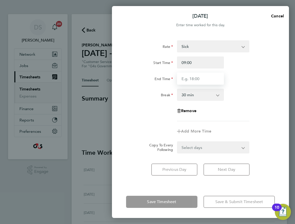
click at [194, 77] on input "End Time" at bounding box center [200, 78] width 47 height 12
type input "17:00"
click at [241, 128] on app-timesheet-line-form-group "Rate Sick System Issue Paid - 16.66 basic - 16.66 System Issue Not Paid Bank Ho…" at bounding box center [200, 88] width 149 height 97
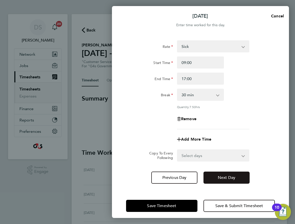
click at [212, 181] on button "Next Day" at bounding box center [226, 177] width 46 height 12
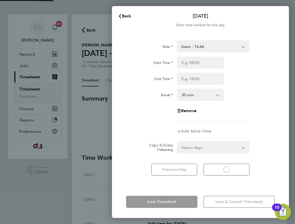
select select "30"
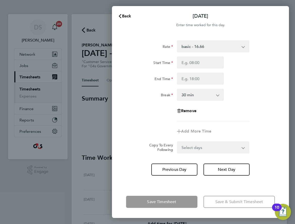
click at [194, 46] on select "basic - 16.66 System Issue Paid - 16.66 System Issue Not Paid Bank Holiday x2 -…" at bounding box center [209, 46] width 65 height 11
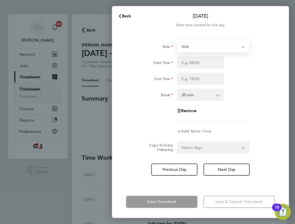
select select "30"
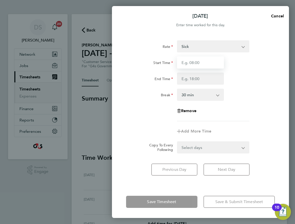
click at [188, 64] on input "Start Time" at bounding box center [200, 62] width 47 height 12
type input "09:00"
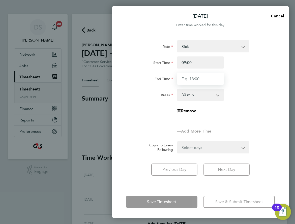
click at [191, 78] on input "End Time" at bounding box center [200, 78] width 47 height 12
type input "17:00"
click at [239, 99] on div "Break 0 min 15 min 30 min 45 min 60 min 75 min 90 min" at bounding box center [200, 95] width 153 height 12
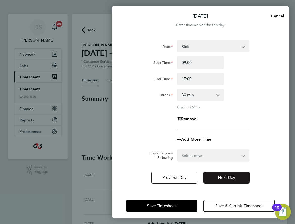
click at [220, 179] on button "Next Day" at bounding box center [226, 177] width 46 height 12
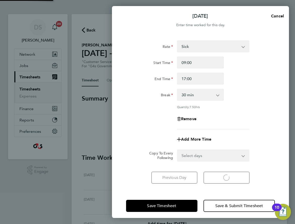
select select "30"
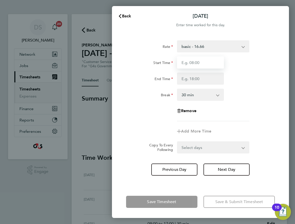
click at [200, 65] on input "Start Time" at bounding box center [200, 62] width 47 height 12
type input "09:00"
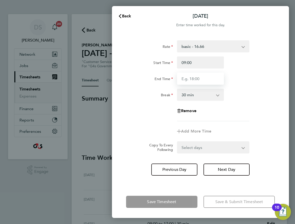
click at [198, 77] on input "End Time" at bounding box center [200, 78] width 47 height 12
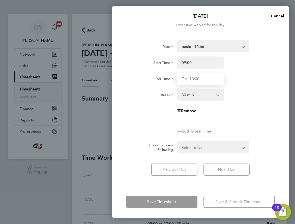
type input "17:00"
click at [246, 90] on div "Break 0 min 15 min 30 min 45 min 60 min 75 min 90 min" at bounding box center [200, 95] width 153 height 12
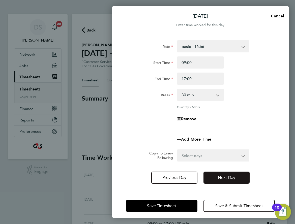
click at [235, 179] on span "Next Day" at bounding box center [225, 177] width 17 height 5
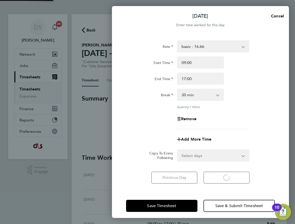
select select "30"
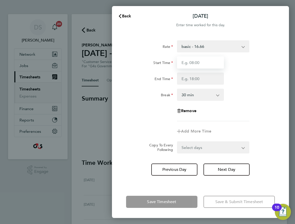
click at [203, 61] on input "Start Time" at bounding box center [200, 62] width 47 height 12
type input "09:00"
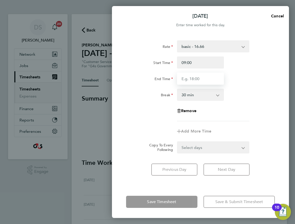
click at [197, 80] on input "End Time" at bounding box center [200, 78] width 47 height 12
type input "17:00"
click at [236, 100] on div "Break 0 min 15 min 30 min 45 min 60 min 75 min 90 min" at bounding box center [200, 95] width 153 height 12
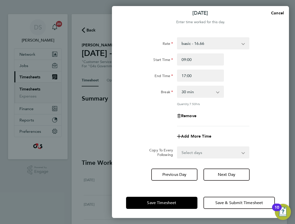
scroll to position [4, 0]
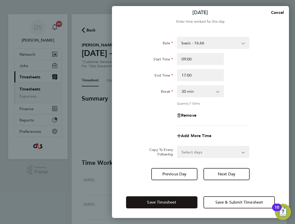
click at [160, 201] on span "Save Timesheet" at bounding box center [161, 202] width 29 height 5
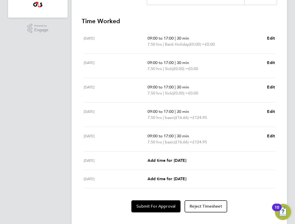
scroll to position [150, 0]
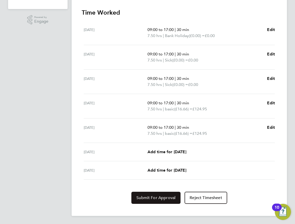
click at [150, 196] on span "Submit For Approval" at bounding box center [155, 197] width 39 height 5
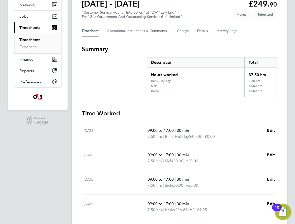
scroll to position [0, 0]
